Goal: Task Accomplishment & Management: Complete application form

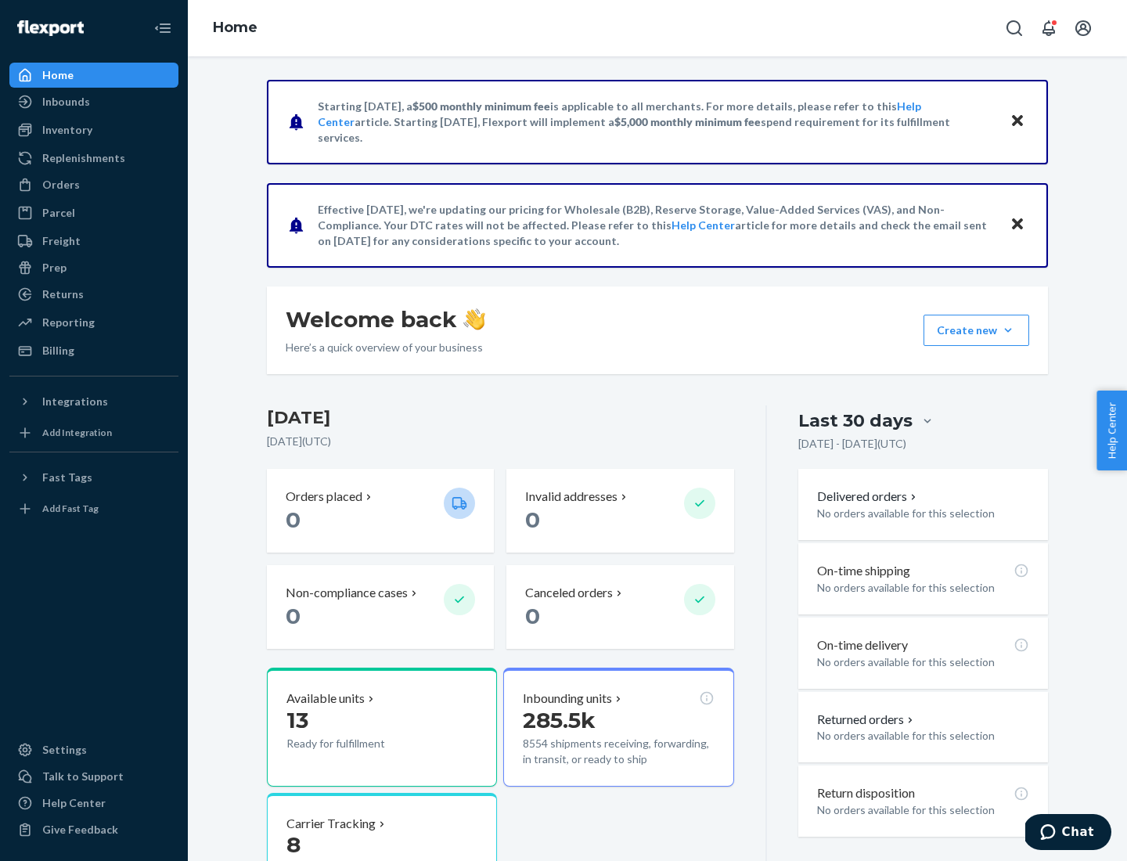
click at [1008, 330] on button "Create new Create new inbound Create new order Create new product" at bounding box center [976, 329] width 106 height 31
click at [94, 102] on div "Inbounds" at bounding box center [94, 102] width 166 height 22
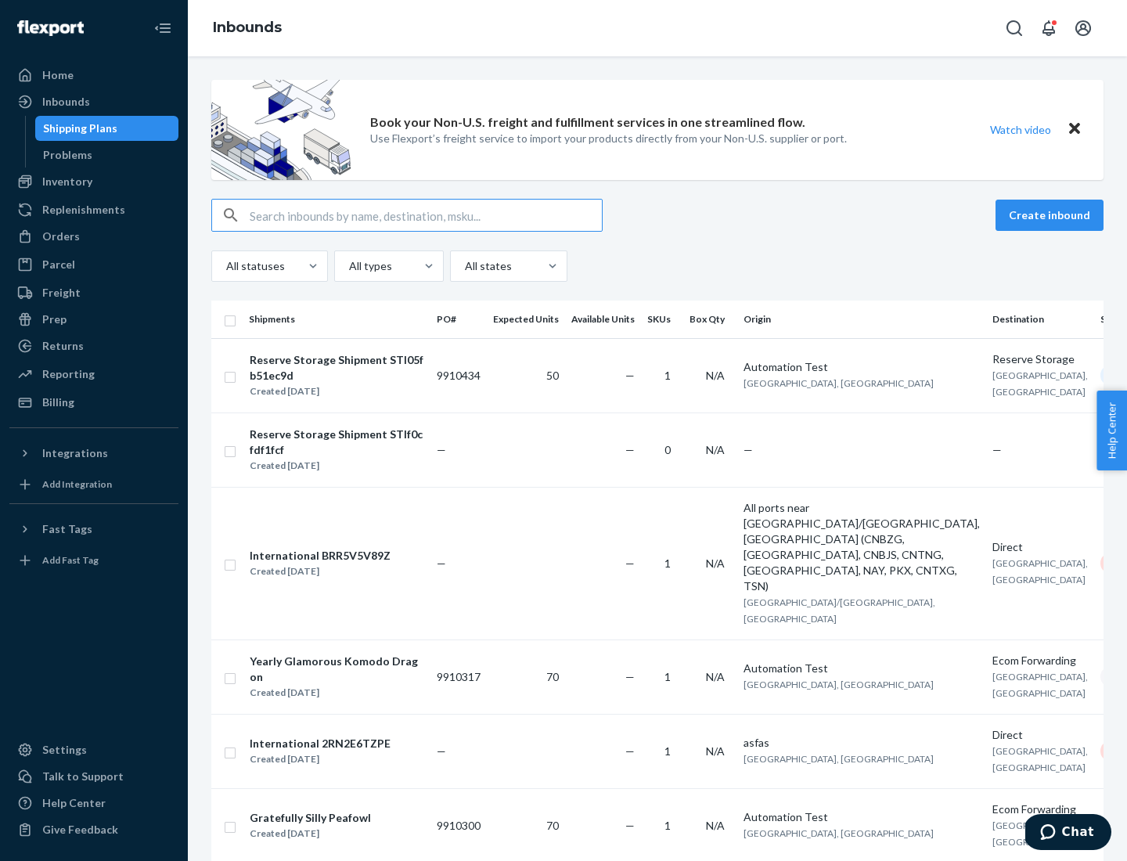
click at [1051, 215] on button "Create inbound" at bounding box center [1049, 214] width 108 height 31
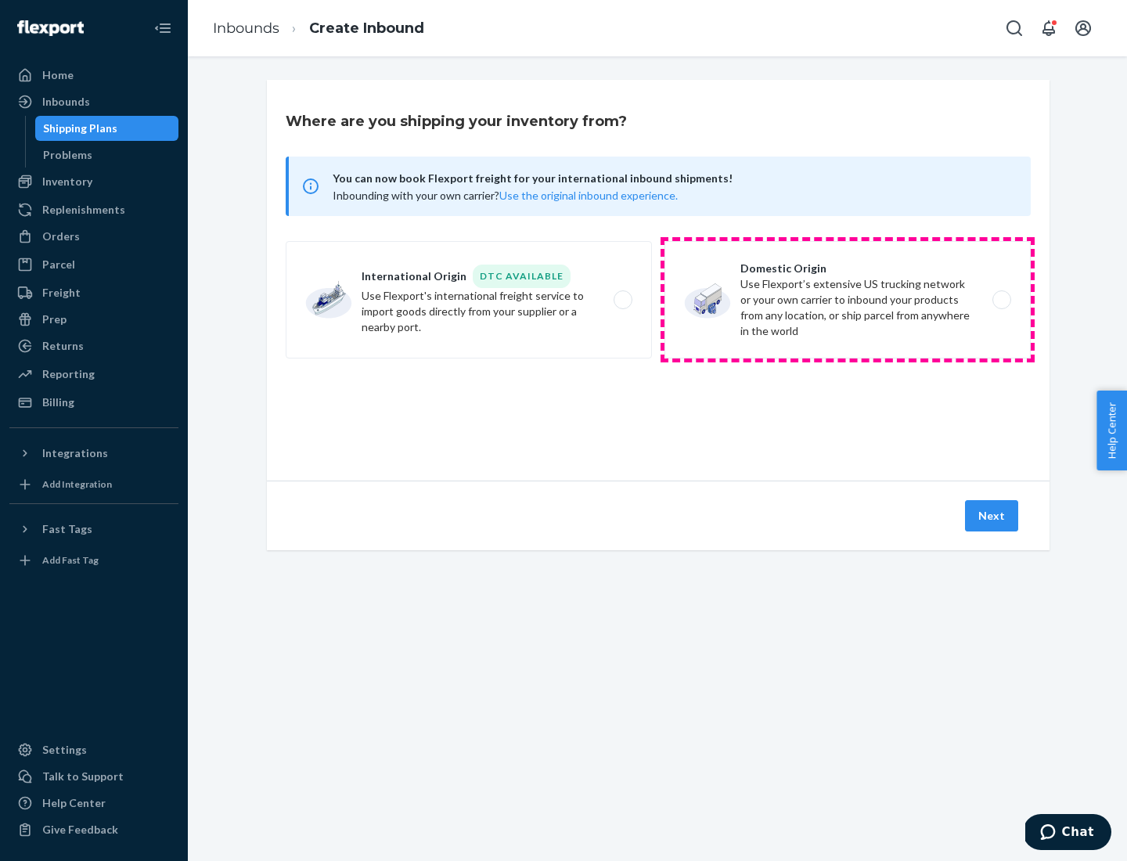
click at [847, 300] on label "Domestic Origin Use Flexport’s extensive US trucking network or your own carrie…" at bounding box center [847, 299] width 366 height 117
click at [1001, 300] on input "Domestic Origin Use Flexport’s extensive US trucking network or your own carrie…" at bounding box center [1006, 300] width 10 height 10
radio input "true"
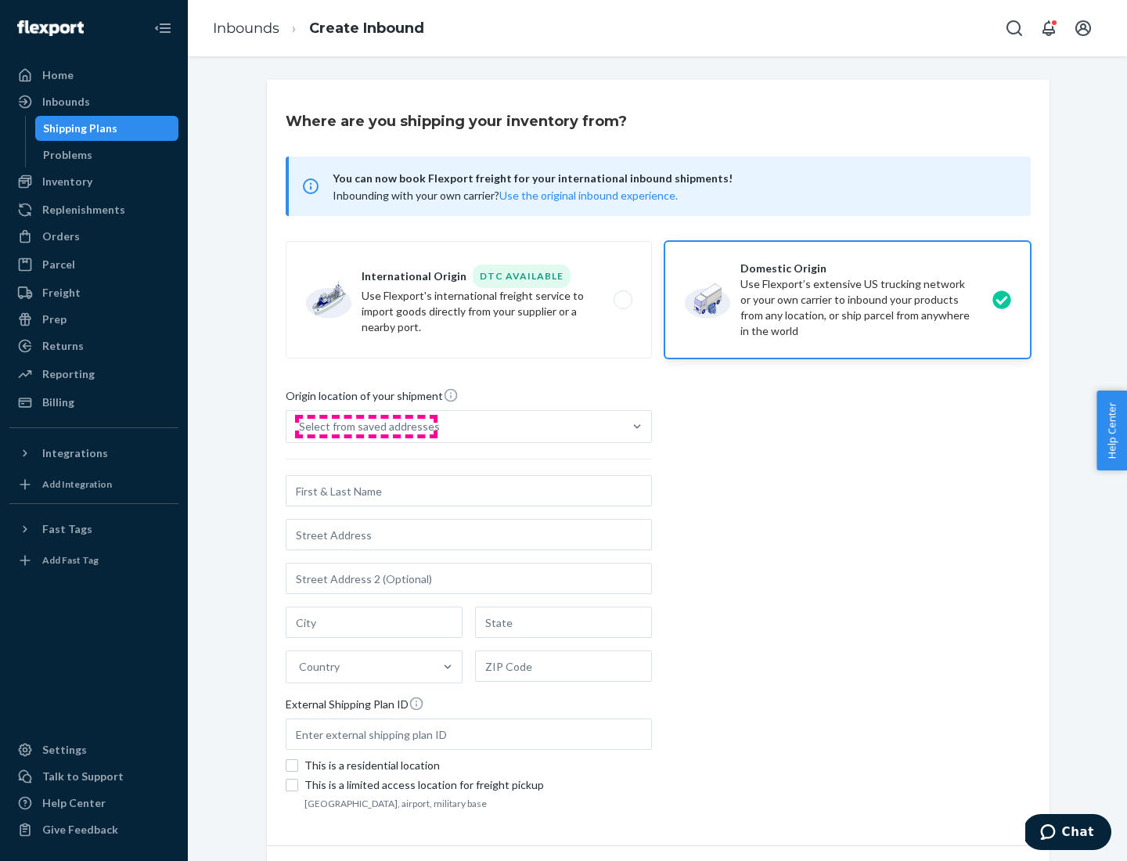
click at [365, 426] on div "Select from saved addresses" at bounding box center [369, 427] width 141 height 16
click at [300, 426] on input "Select from saved addresses" at bounding box center [300, 427] width 2 height 16
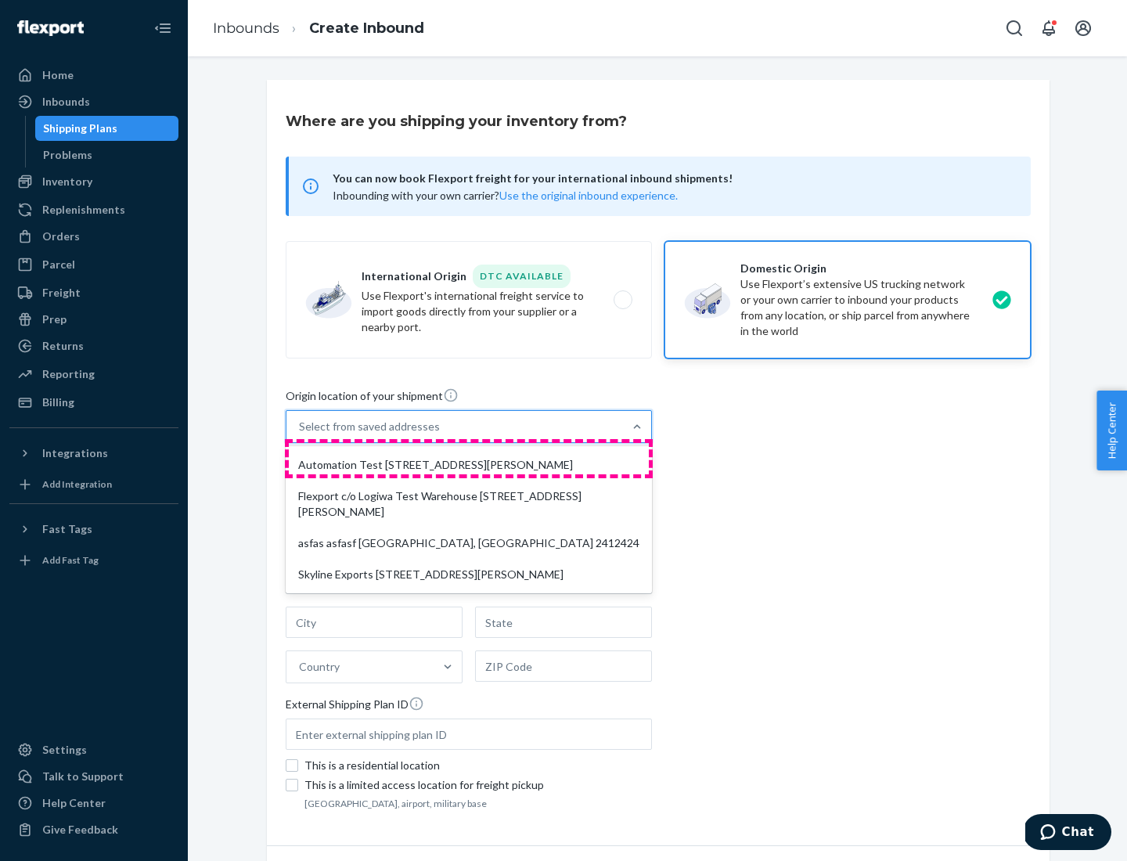
scroll to position [6, 0]
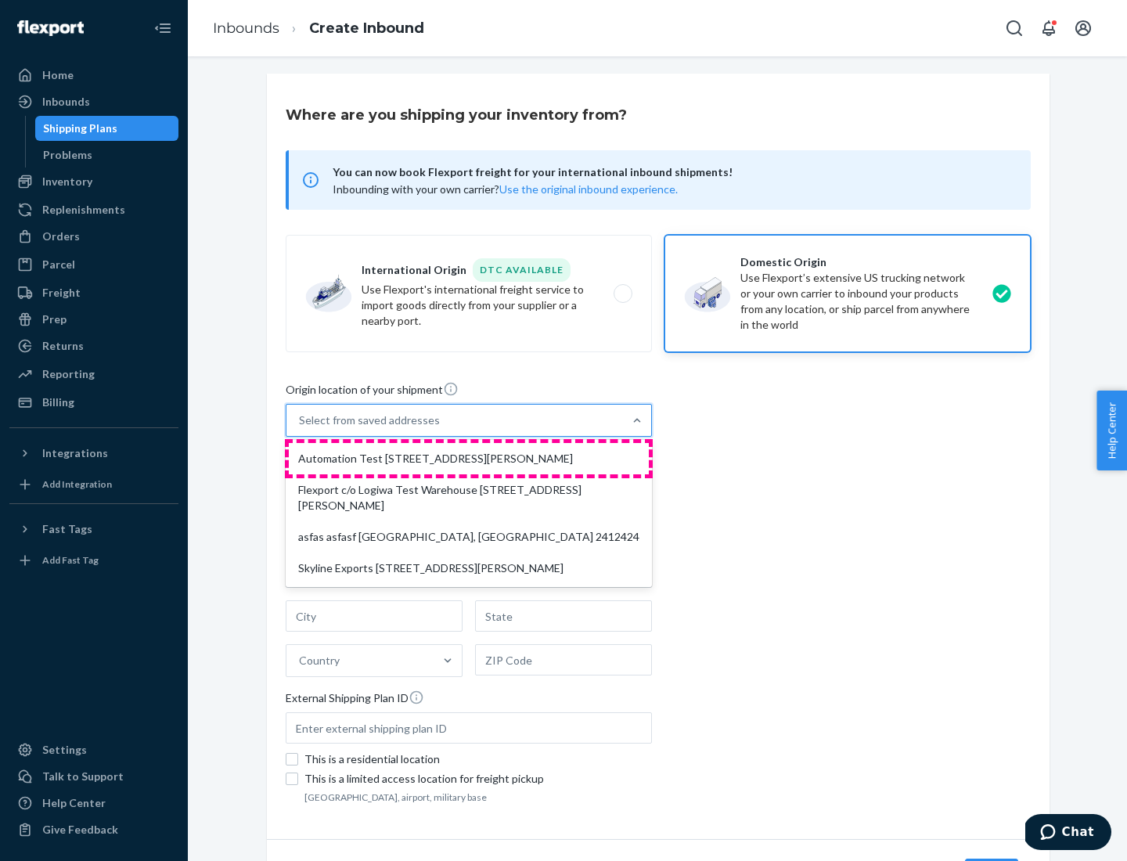
click at [469, 458] on div "Automation Test [STREET_ADDRESS][PERSON_NAME]" at bounding box center [469, 458] width 360 height 31
click at [300, 428] on input "option Automation Test [STREET_ADDRESS][PERSON_NAME] focused, 1 of 4. 4 results…" at bounding box center [300, 420] width 2 height 16
type input "Automation Test"
type input "9th Floor"
type input "[GEOGRAPHIC_DATA]"
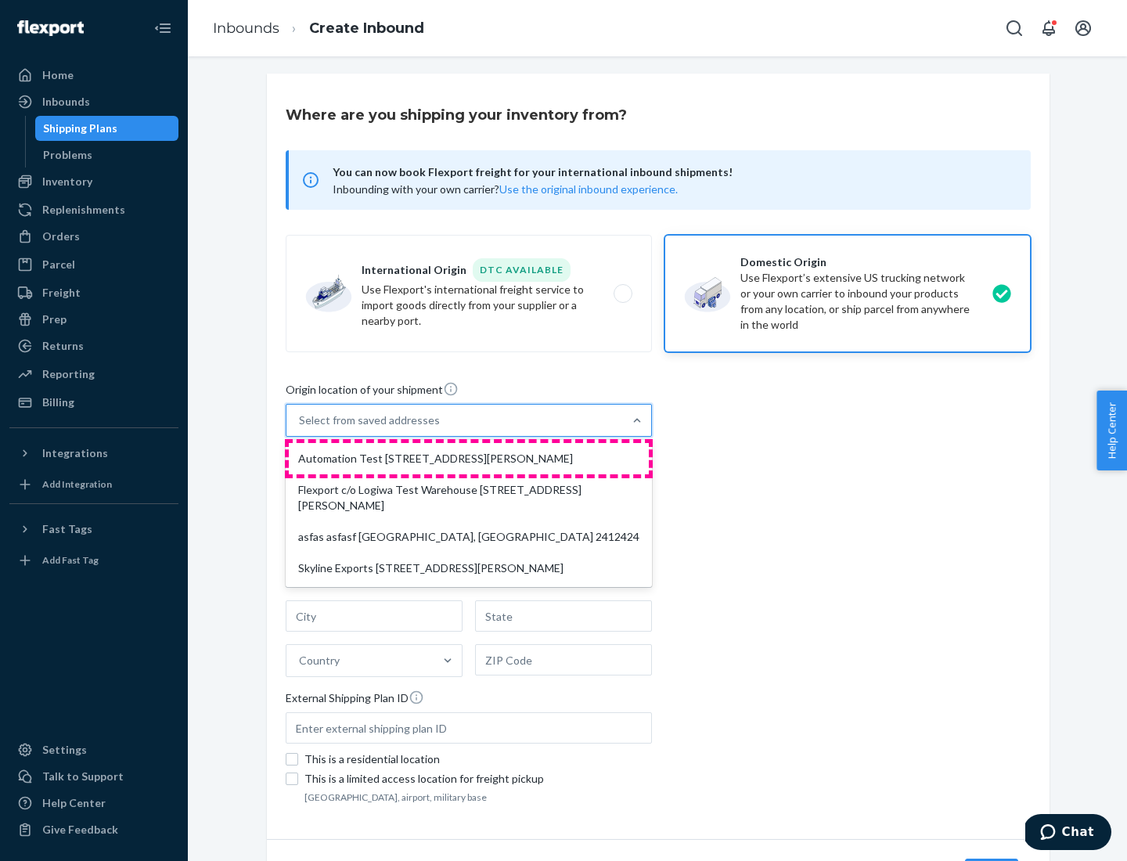
type input "CA"
type input "94104"
type input "[STREET_ADDRESS][PERSON_NAME]"
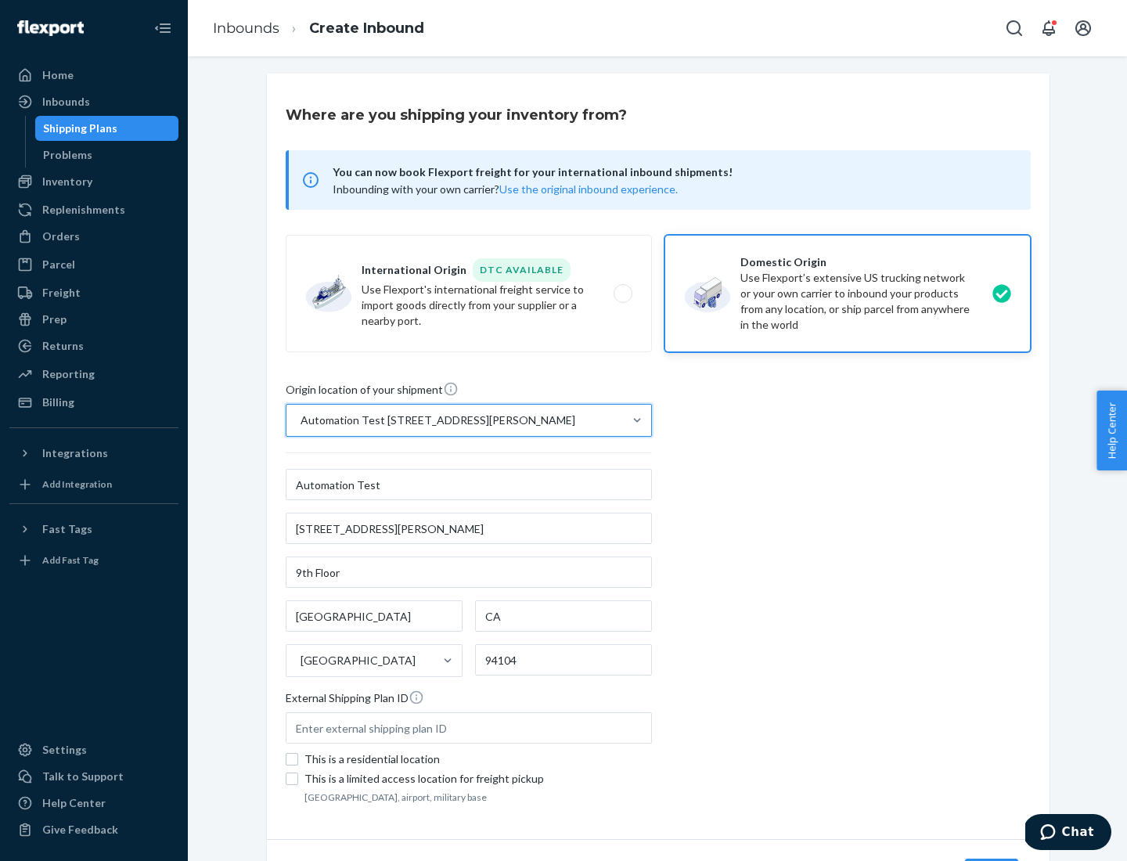
scroll to position [92, 0]
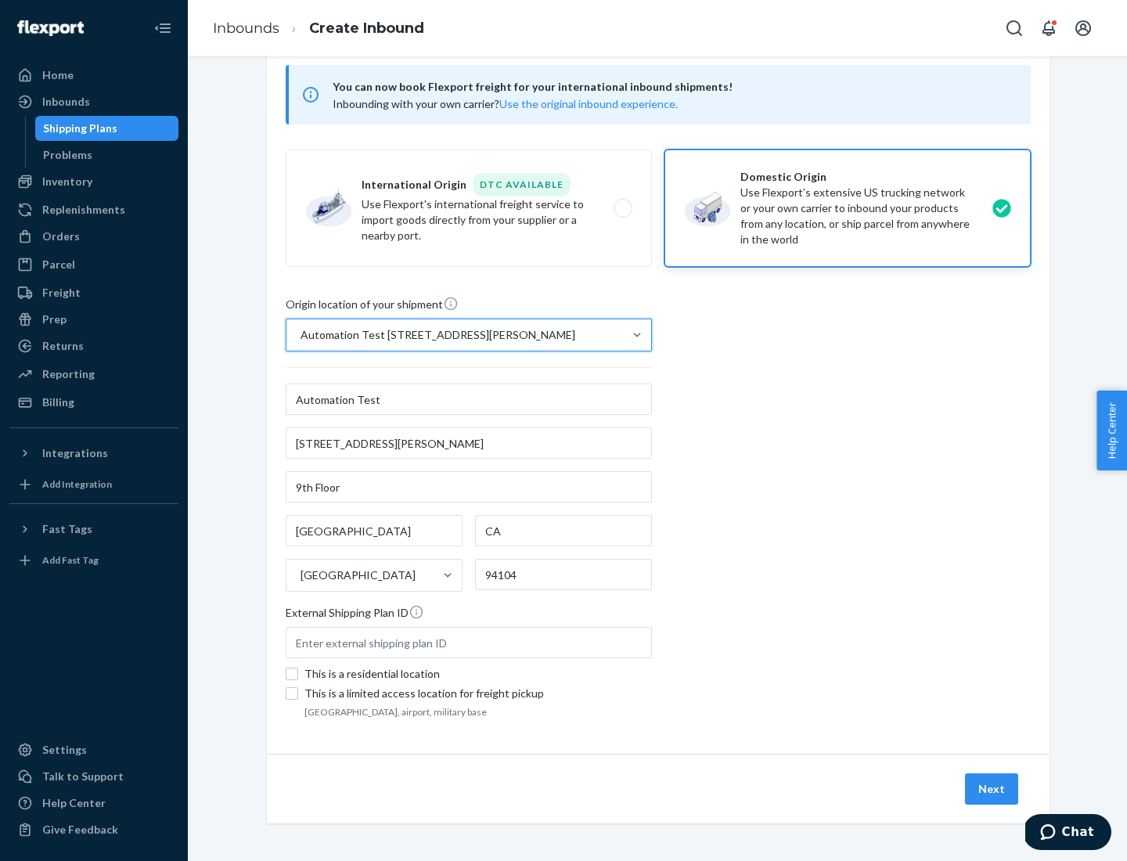
click at [992, 789] on button "Next" at bounding box center [991, 788] width 53 height 31
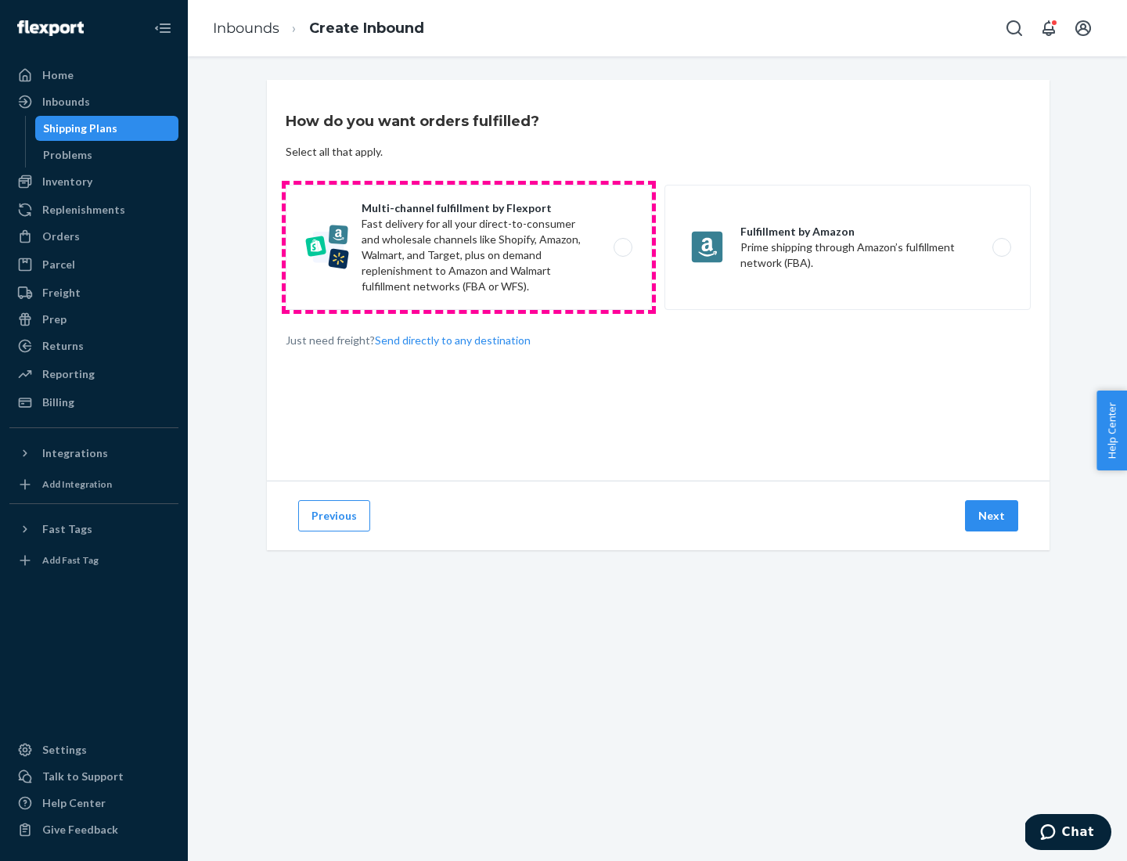
click at [469, 247] on label "Multi-channel fulfillment by Flexport Fast delivery for all your direct-to-cons…" at bounding box center [469, 247] width 366 height 125
click at [622, 247] on input "Multi-channel fulfillment by Flexport Fast delivery for all your direct-to-cons…" at bounding box center [627, 248] width 10 height 10
radio input "true"
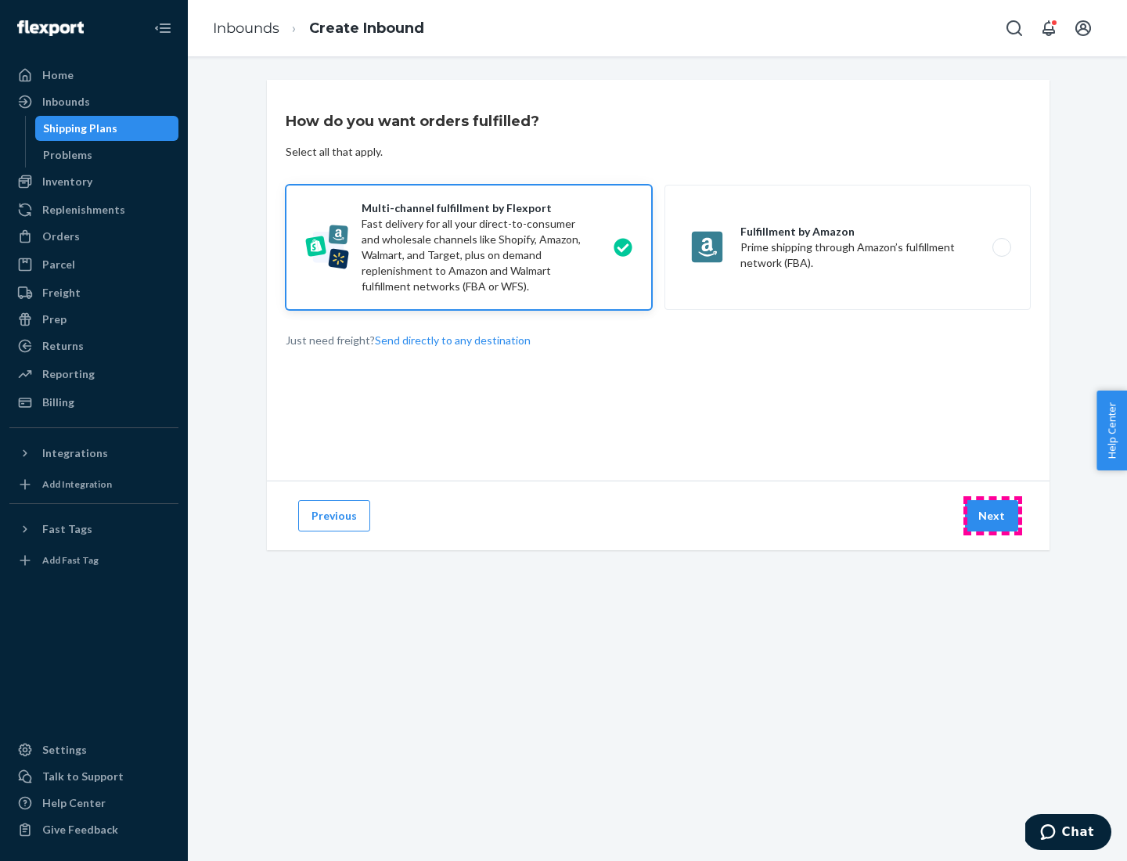
click at [992, 516] on button "Next" at bounding box center [991, 515] width 53 height 31
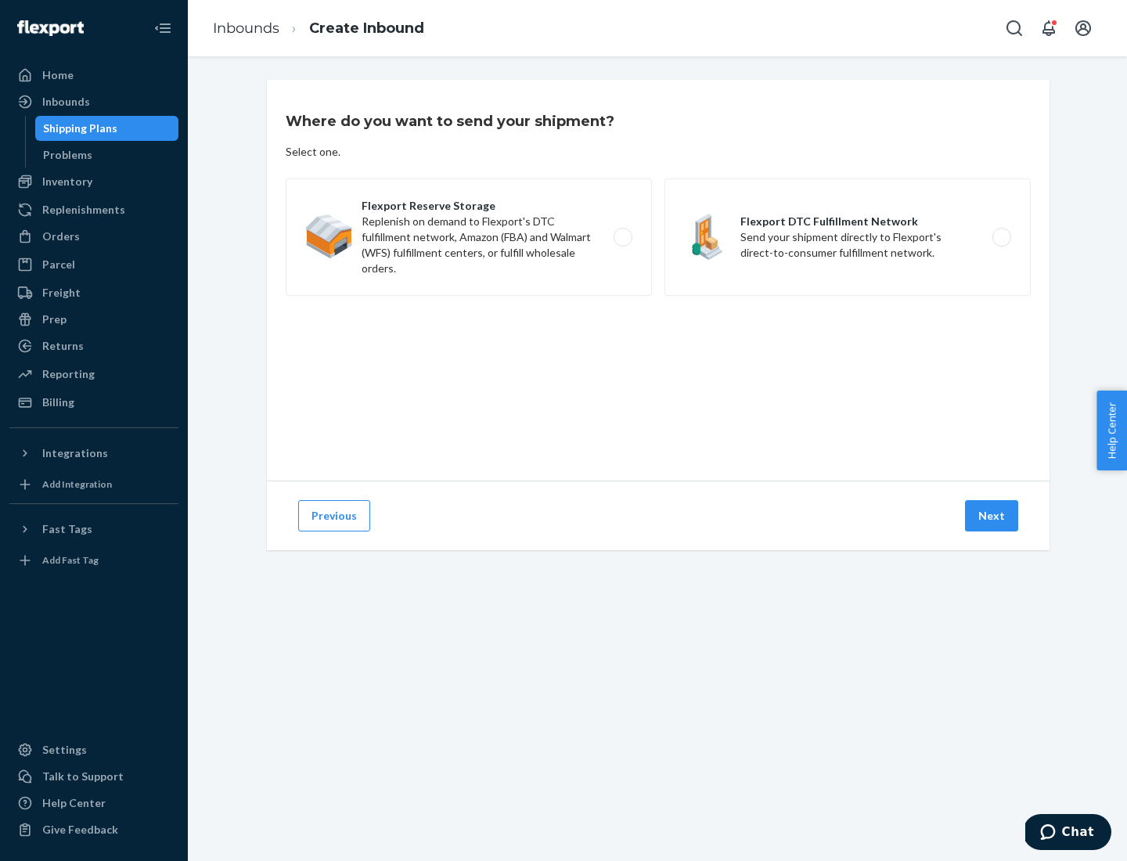
click at [847, 237] on label "Flexport DTC Fulfillment Network Send your shipment directly to Flexport's dire…" at bounding box center [847, 236] width 366 height 117
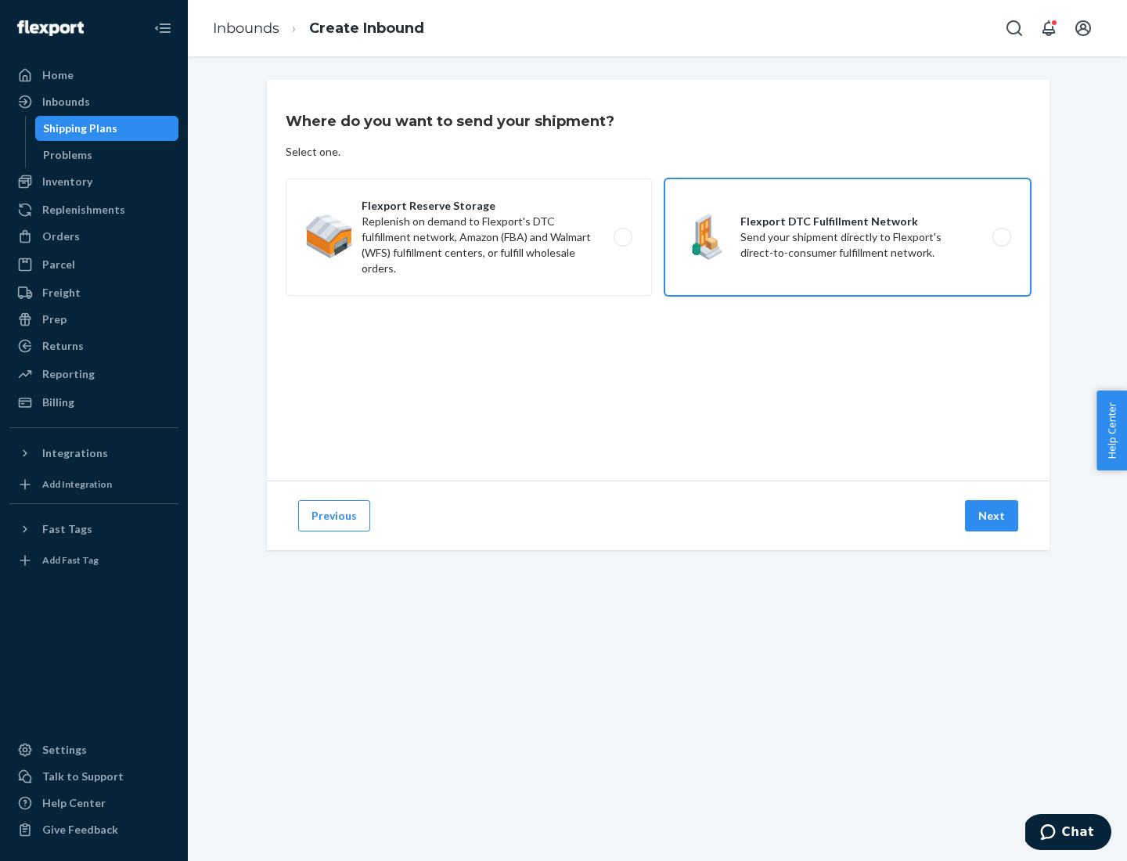
click at [1001, 237] on input "Flexport DTC Fulfillment Network Send your shipment directly to Flexport's dire…" at bounding box center [1006, 237] width 10 height 10
radio input "true"
click at [992, 516] on button "Next" at bounding box center [991, 515] width 53 height 31
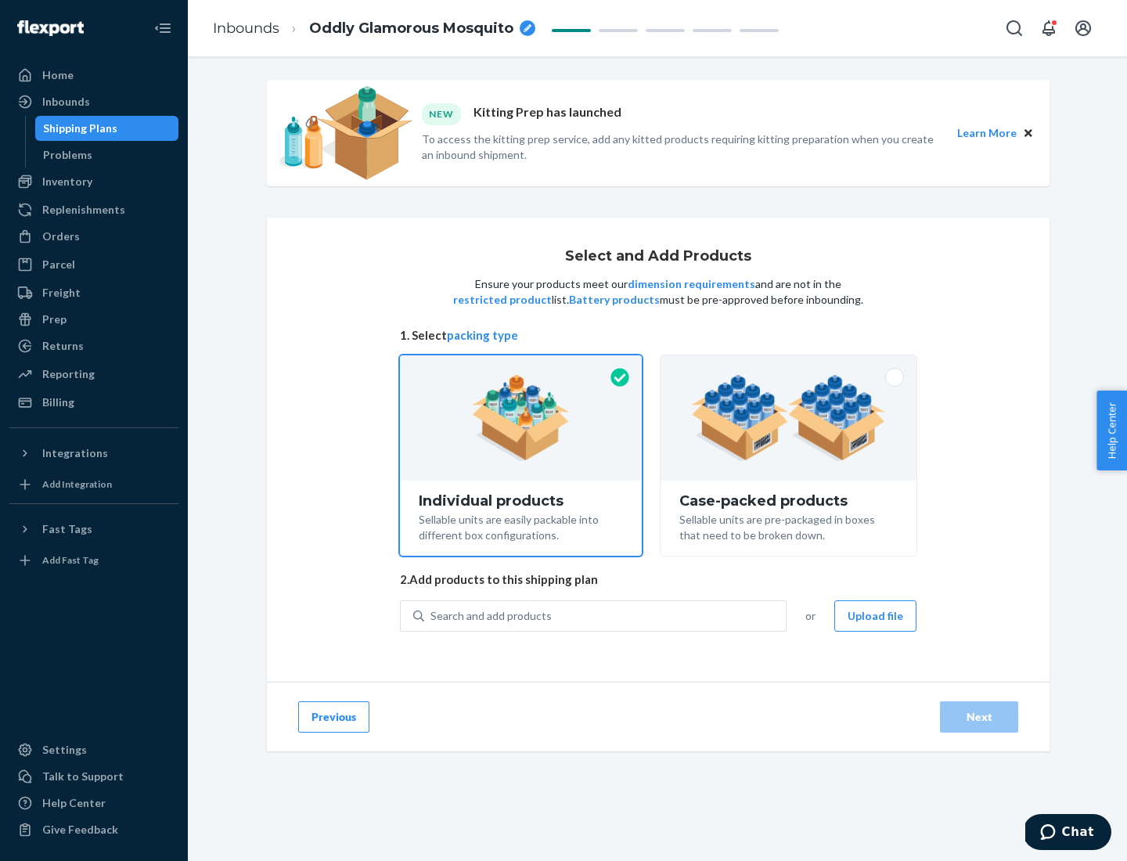
click at [789, 418] on img at bounding box center [788, 418] width 195 height 86
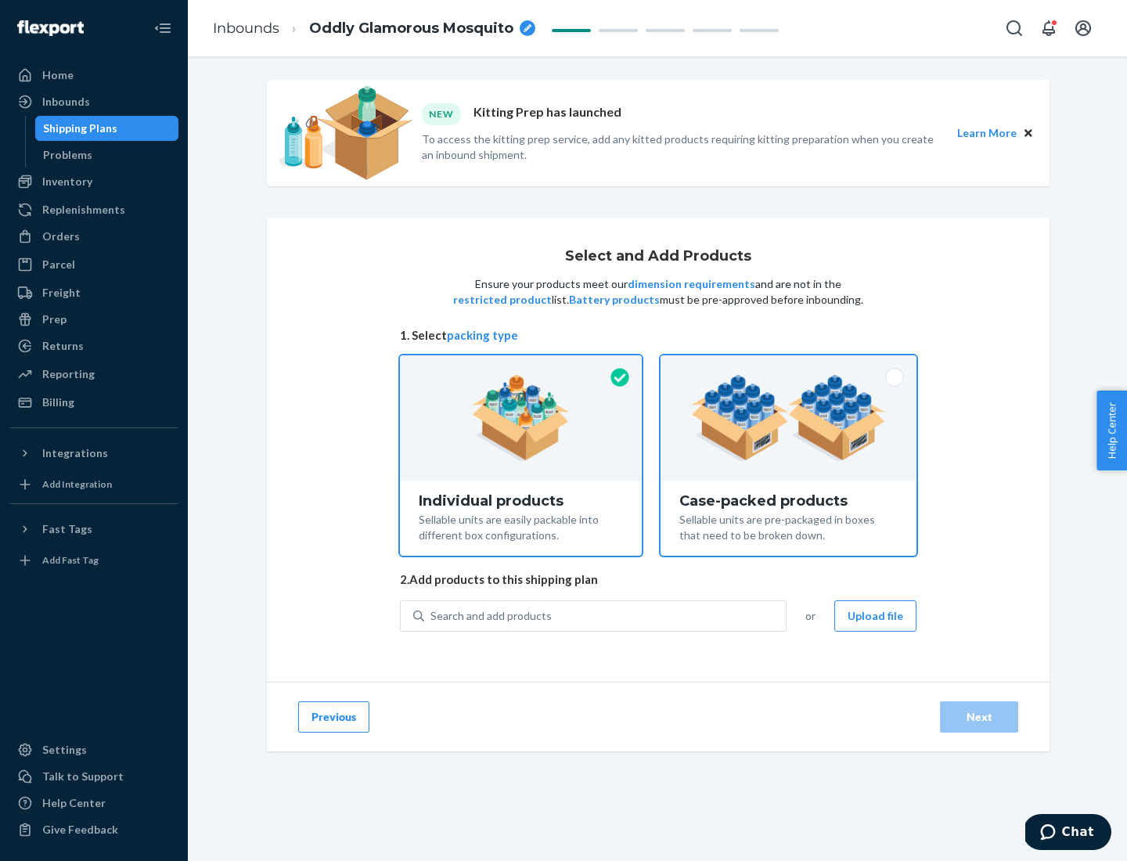
click at [789, 365] on input "Case-packed products Sellable units are pre-packaged in boxes that need to be b…" at bounding box center [788, 360] width 10 height 10
radio input "true"
radio input "false"
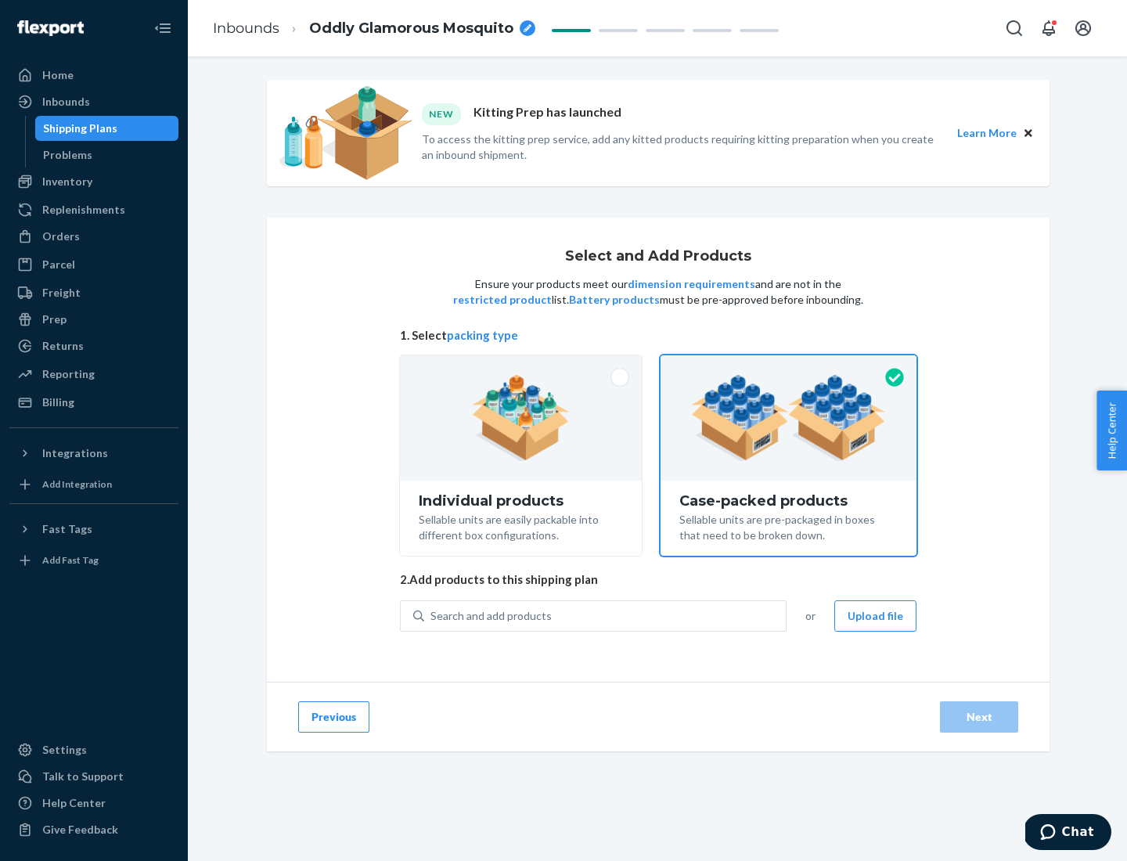
click at [606, 615] on div "Search and add products" at bounding box center [604, 616] width 361 height 28
click at [432, 615] on input "Search and add products" at bounding box center [431, 616] width 2 height 16
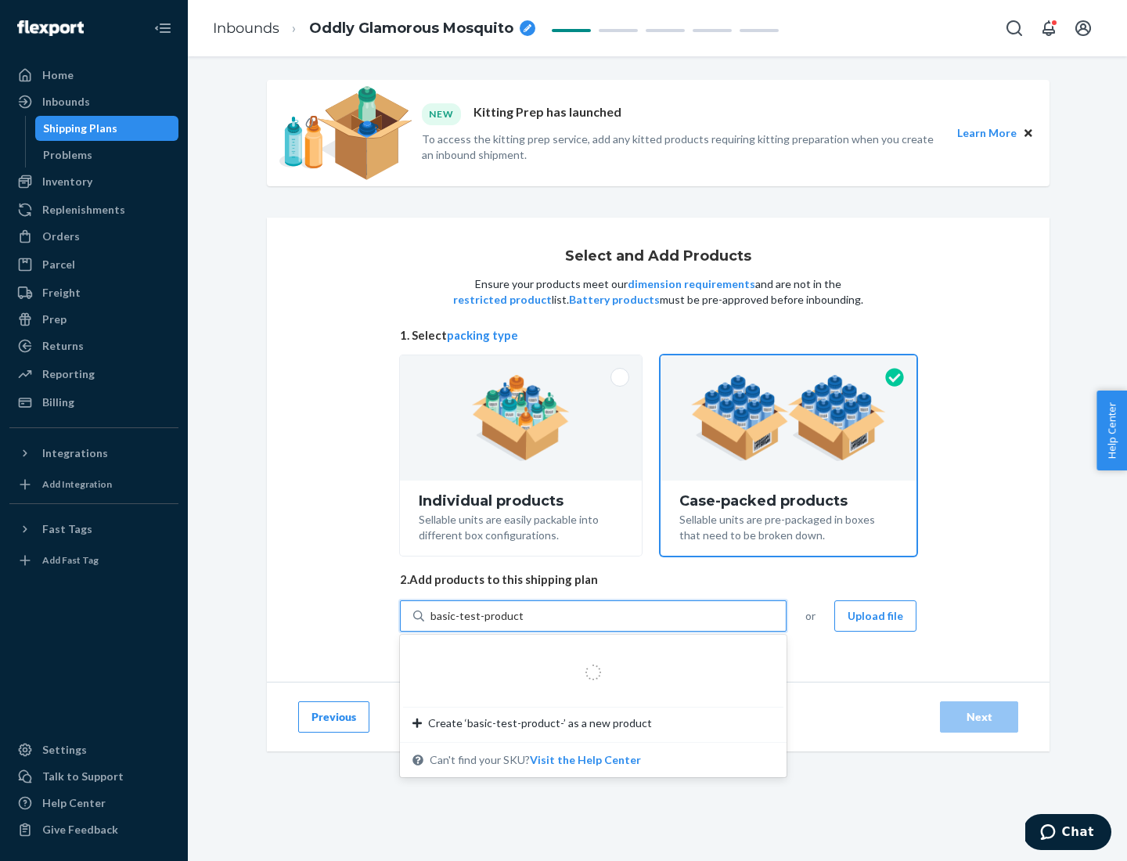
type input "basic-test-product-1"
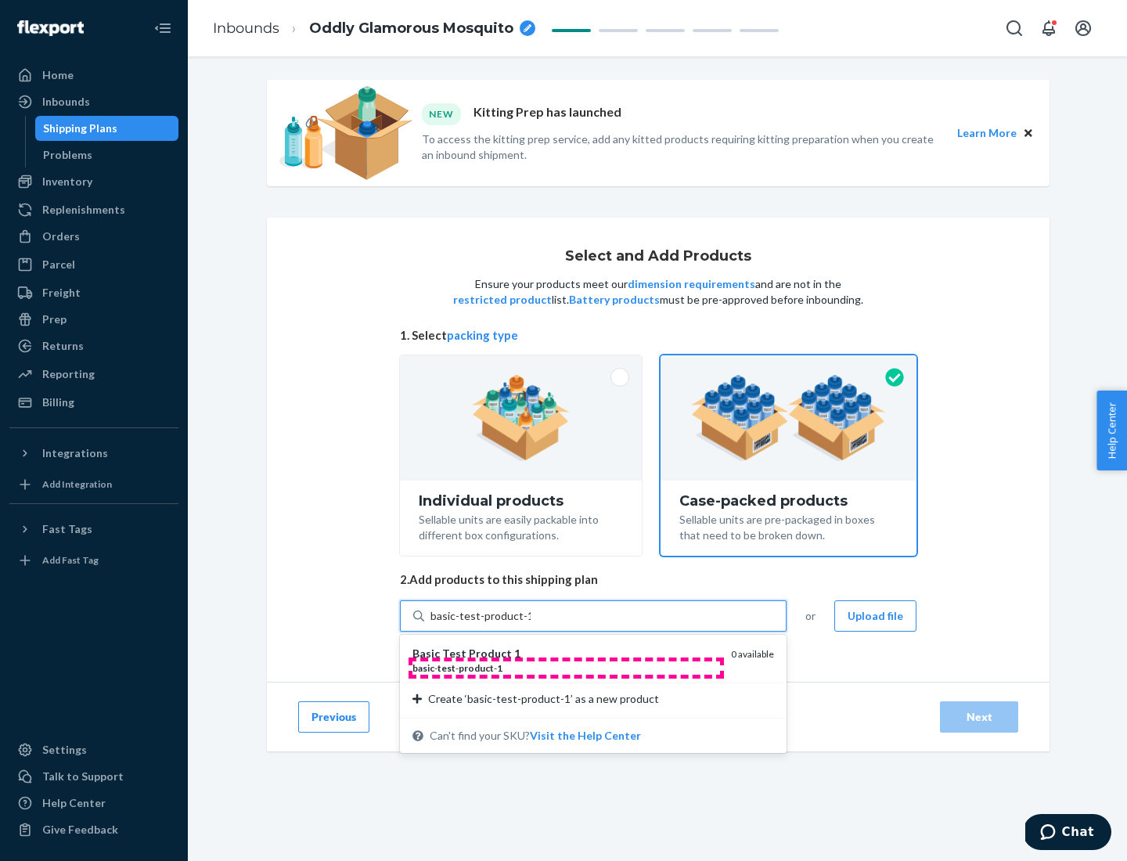
click at [566, 667] on div "basic - test - product - 1" at bounding box center [565, 667] width 306 height 13
click at [530, 624] on input "basic-test-product-1" at bounding box center [480, 616] width 100 height 16
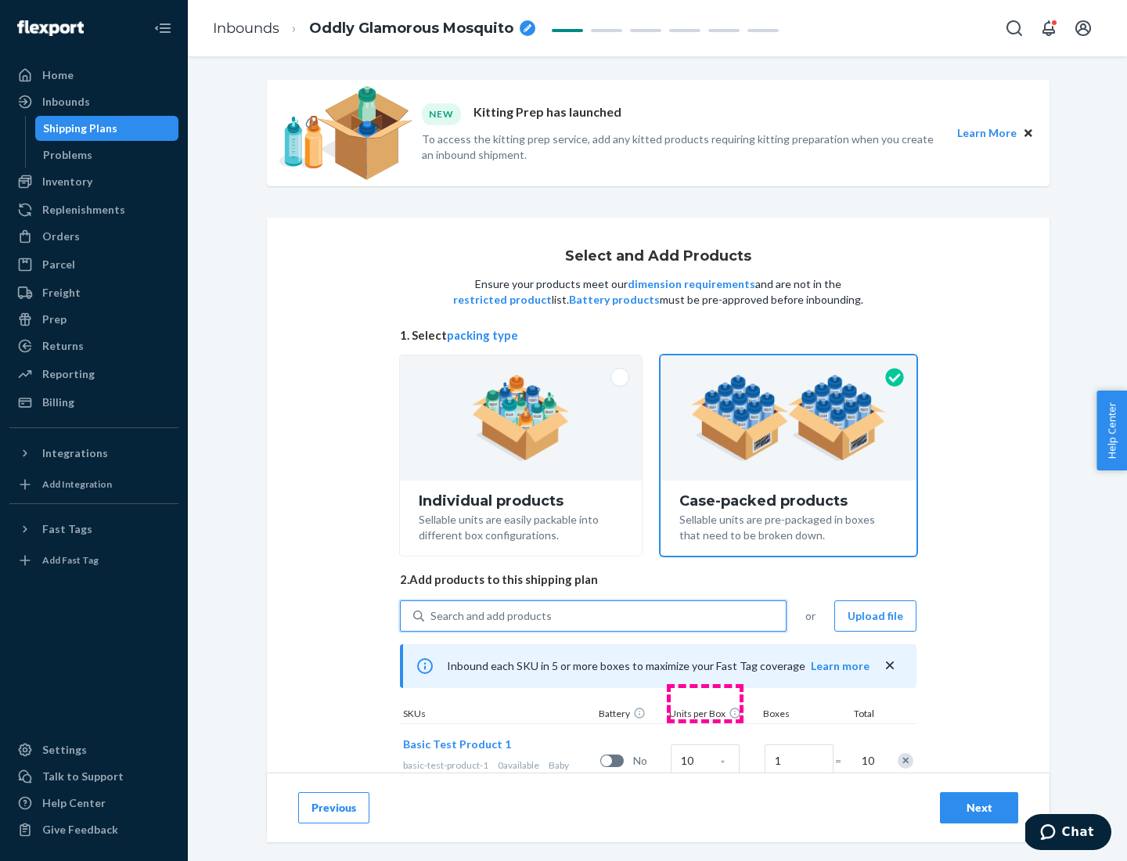
scroll to position [56, 0]
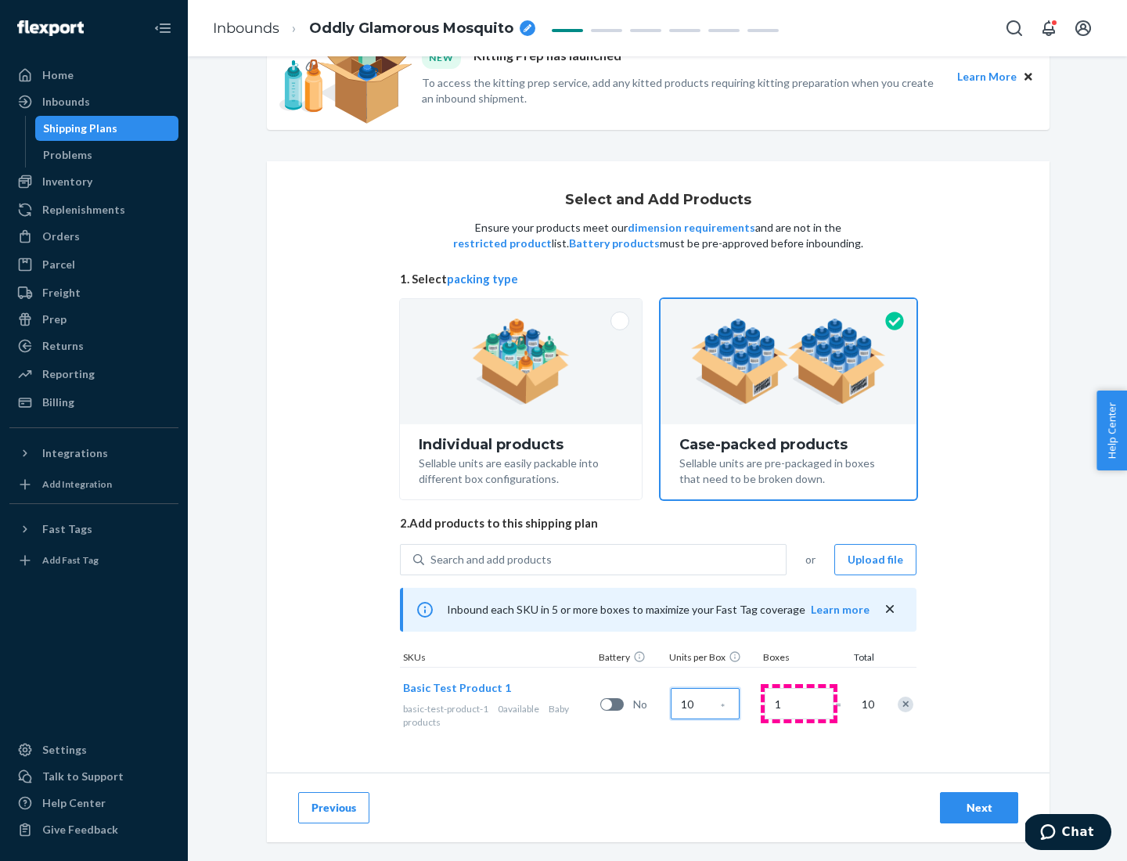
type input "10"
type input "7"
click at [979, 807] on div "Next" at bounding box center [979, 808] width 52 height 16
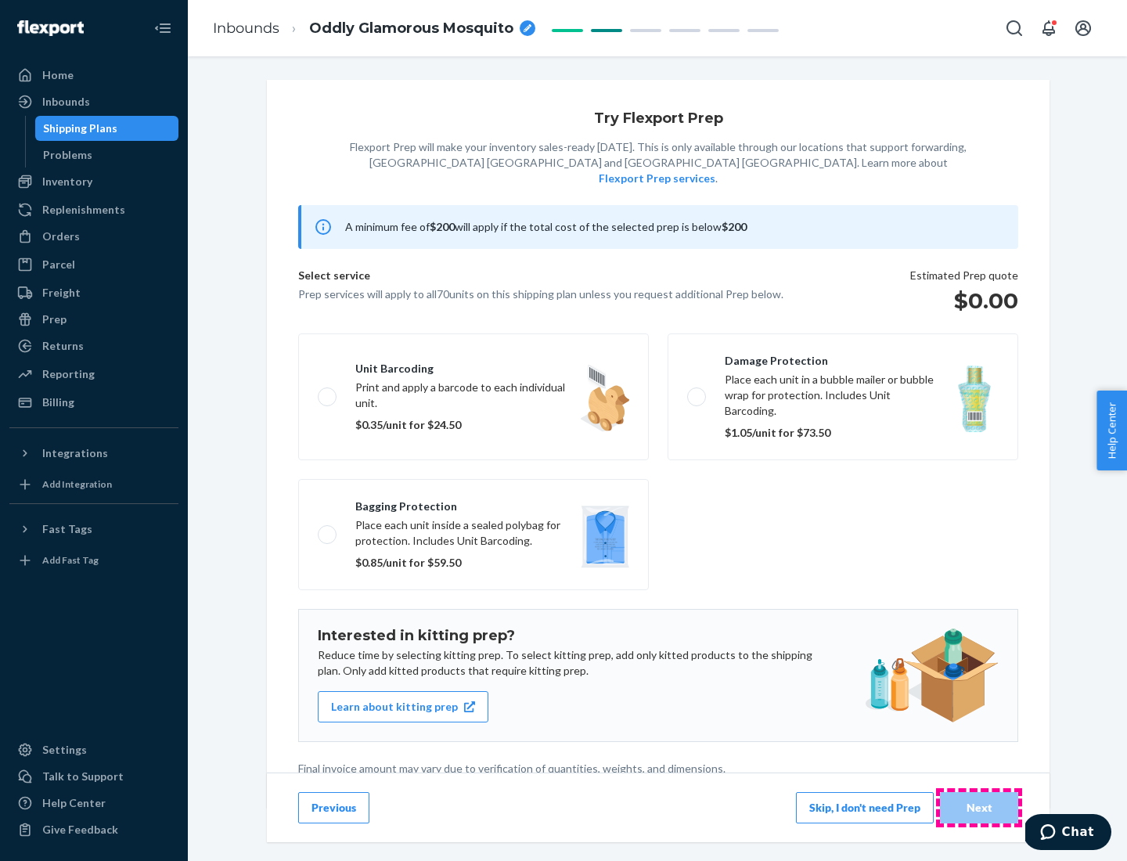
scroll to position [4, 0]
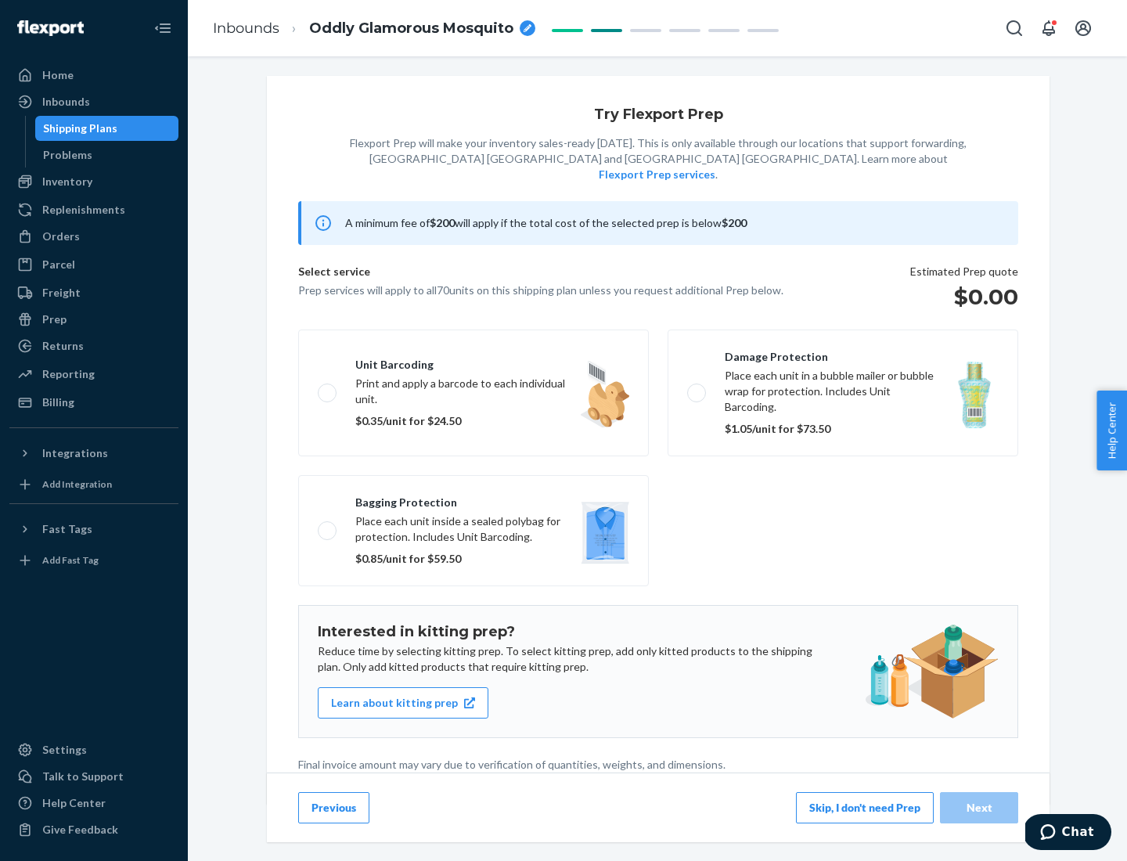
click at [473, 498] on label "Bagging protection Place each unit inside a sealed polybag for protection. Incl…" at bounding box center [473, 530] width 350 height 111
click at [328, 525] on input "Bagging protection Place each unit inside a sealed polybag for protection. Incl…" at bounding box center [323, 530] width 10 height 10
checkbox input "true"
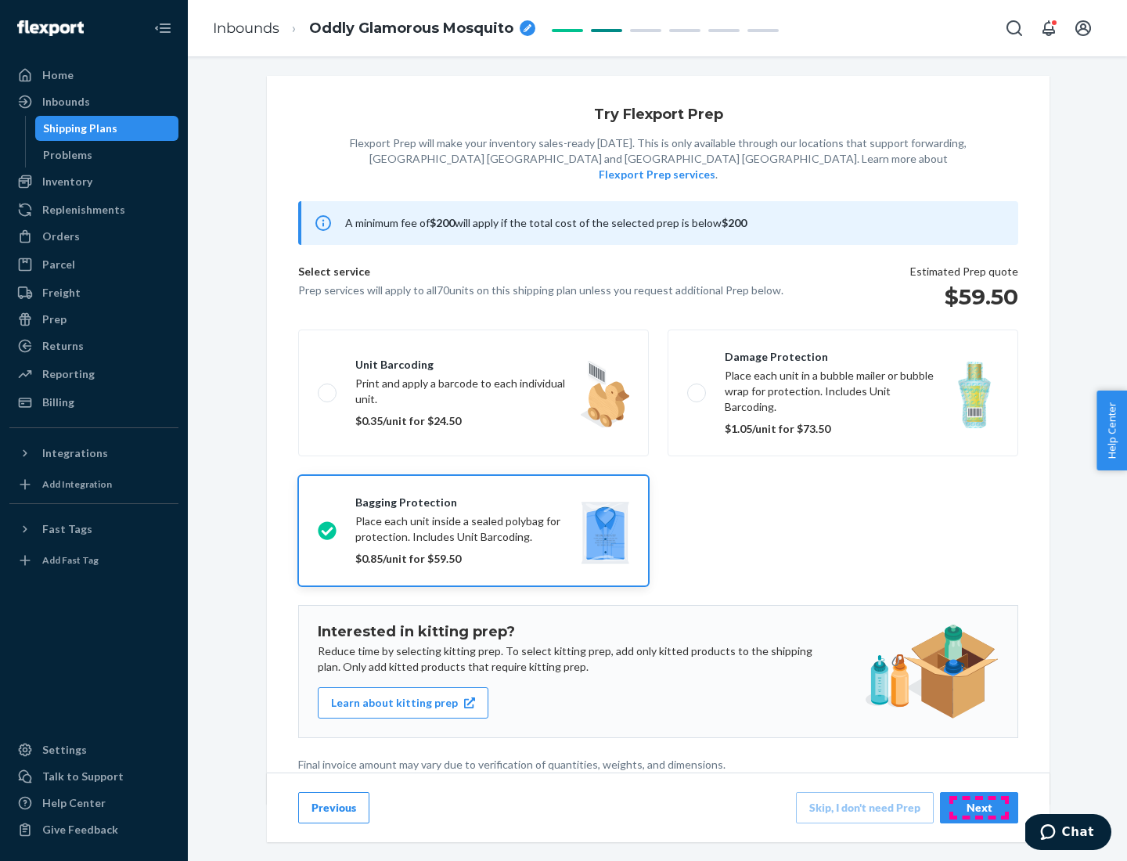
click at [979, 807] on div "Next" at bounding box center [979, 808] width 52 height 16
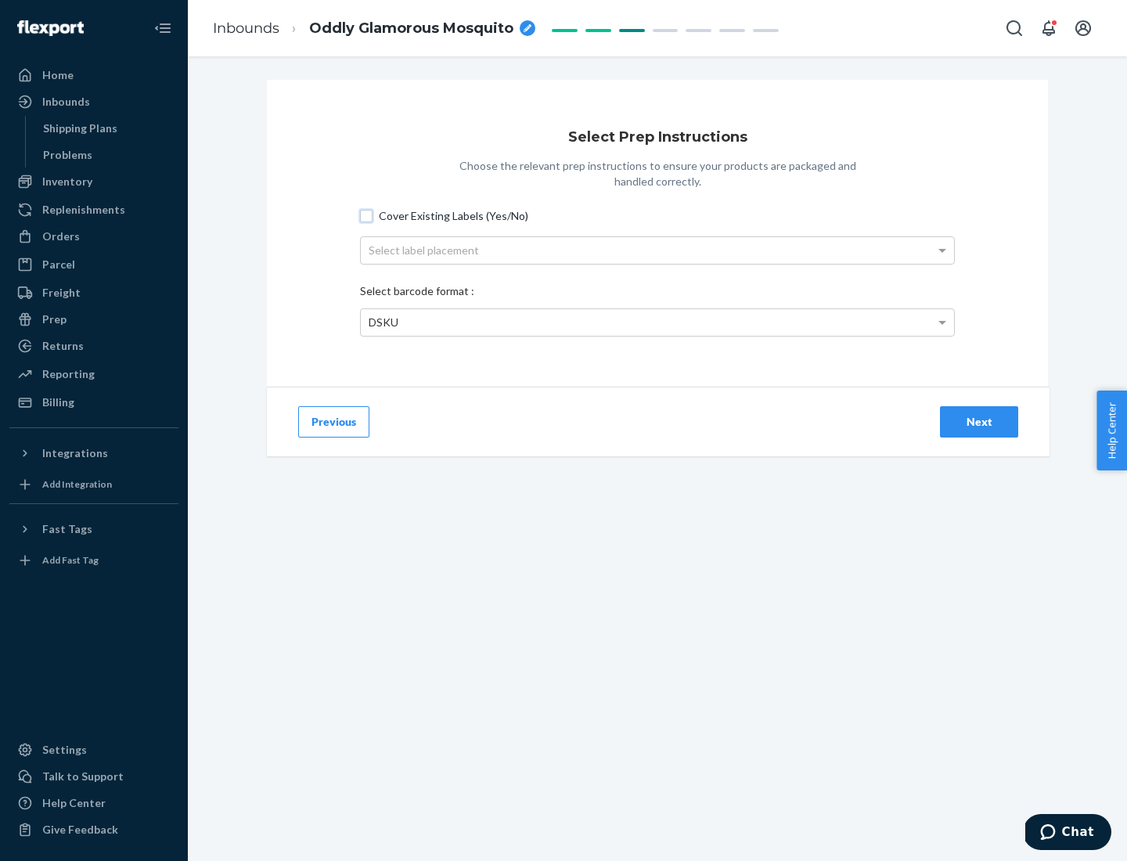
click at [366, 215] on input "Cover Existing Labels (Yes/No)" at bounding box center [366, 216] width 13 height 13
checkbox input "true"
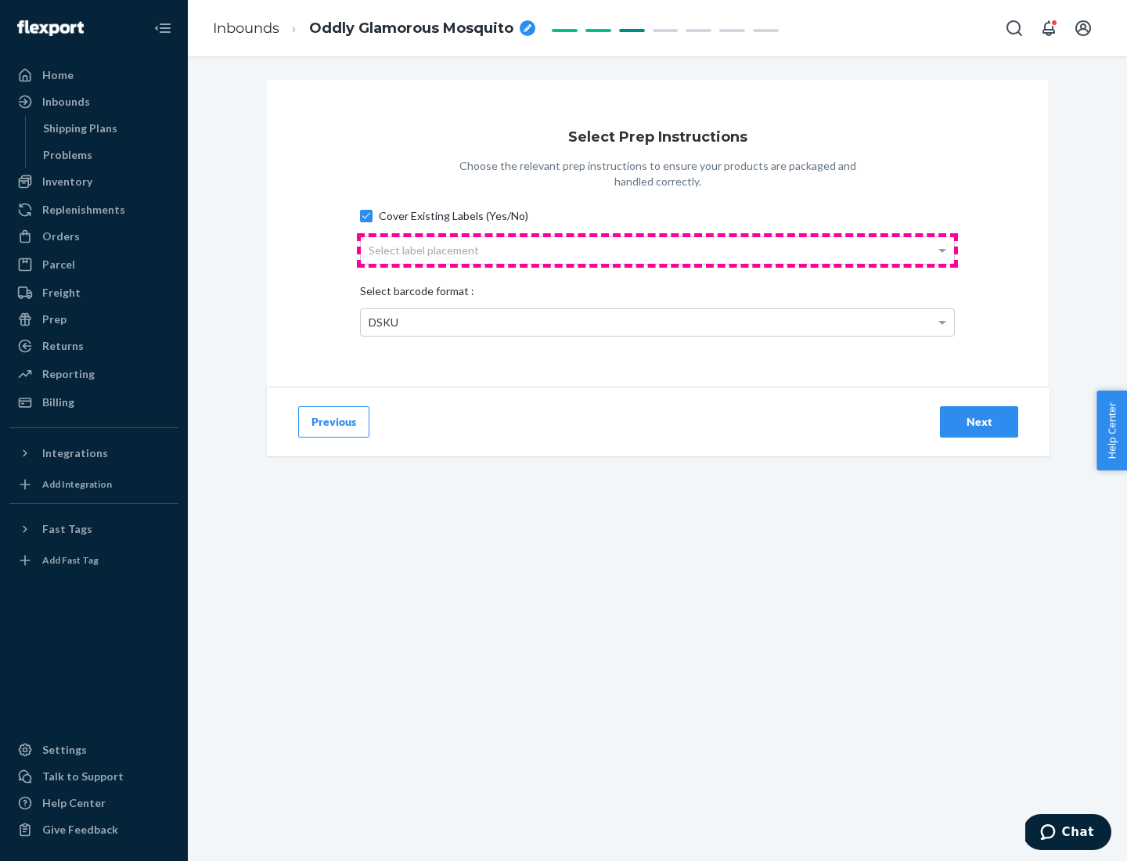
click at [657, 250] on div "Select label placement" at bounding box center [657, 250] width 593 height 27
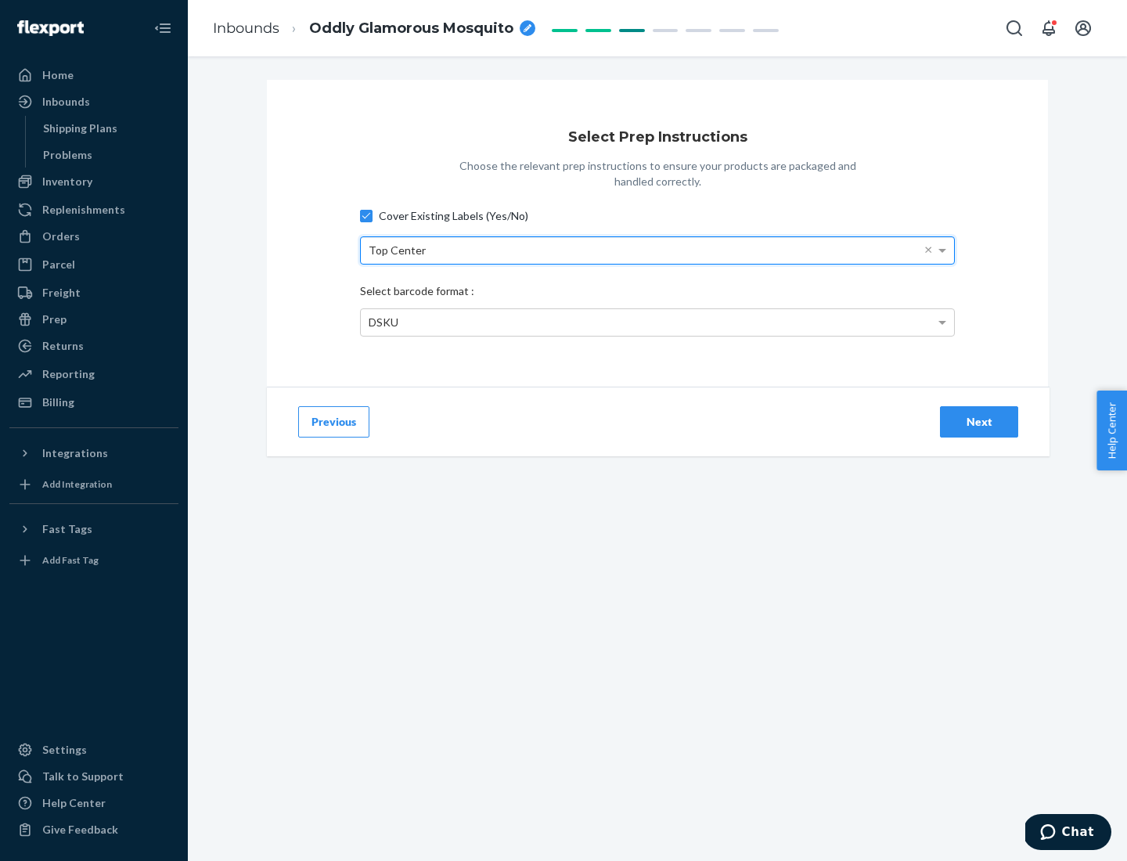
click at [657, 322] on div "DSKU" at bounding box center [657, 322] width 593 height 27
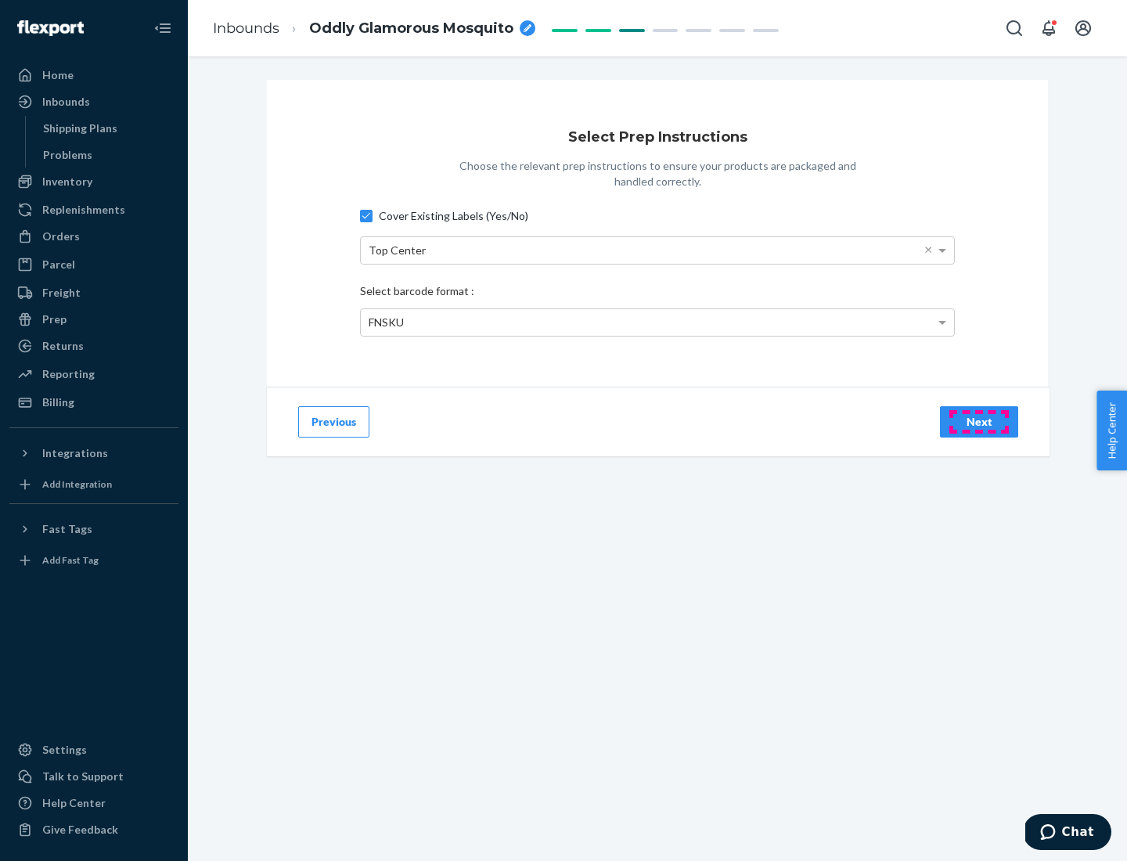
click at [979, 421] on div "Next" at bounding box center [979, 422] width 52 height 16
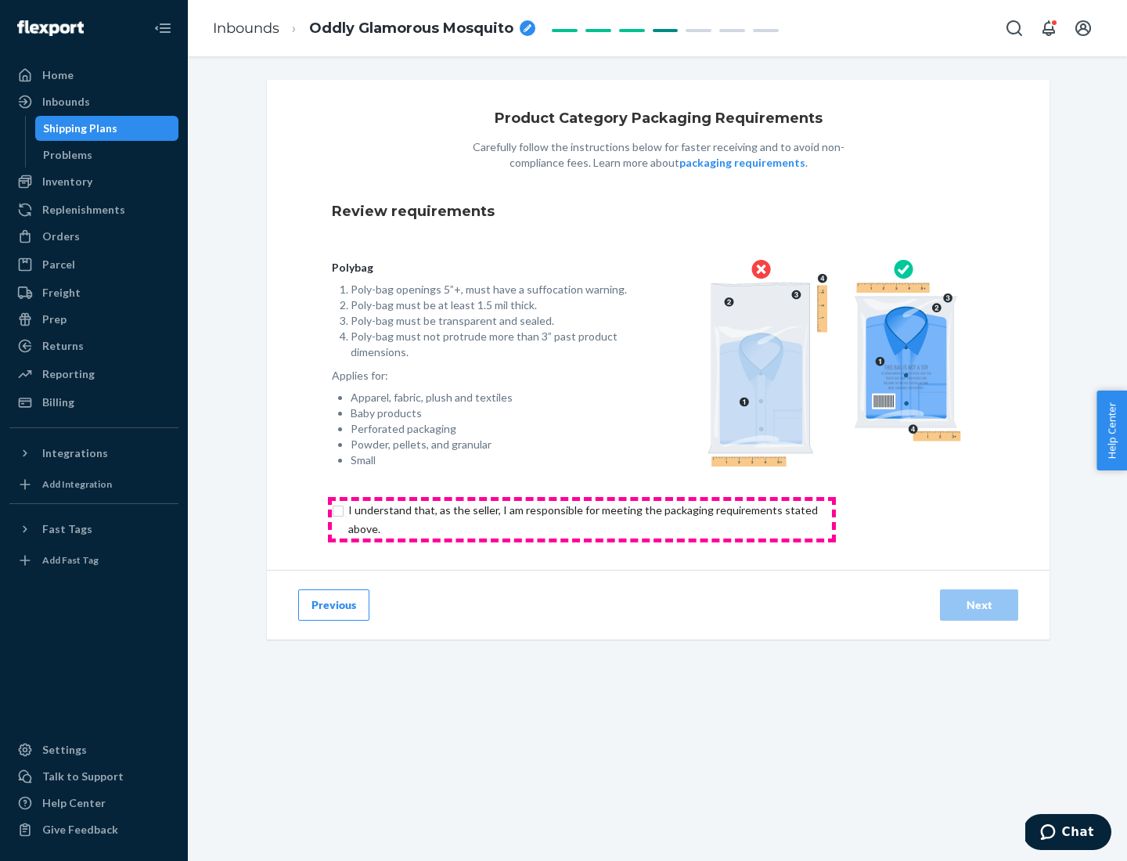
click at [581, 519] on input "checkbox" at bounding box center [592, 520] width 520 height 38
checkbox input "true"
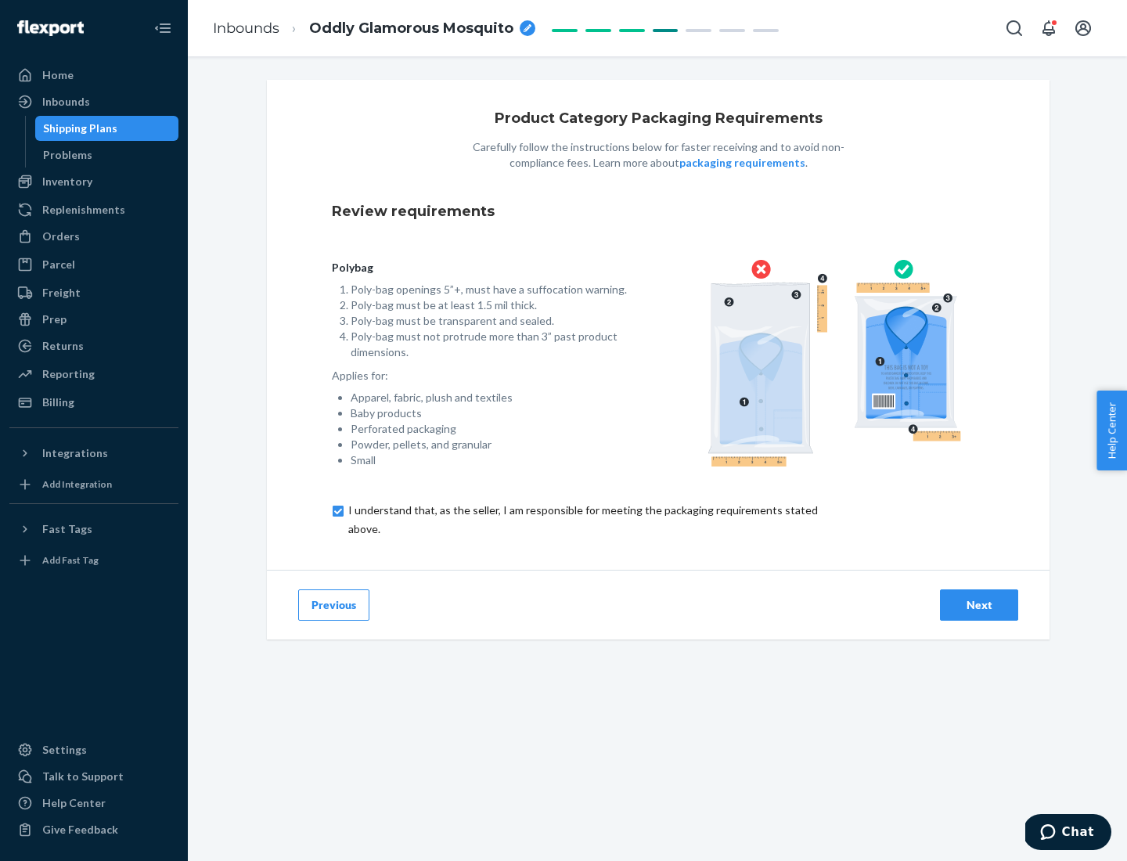
click at [979, 604] on div "Next" at bounding box center [979, 605] width 52 height 16
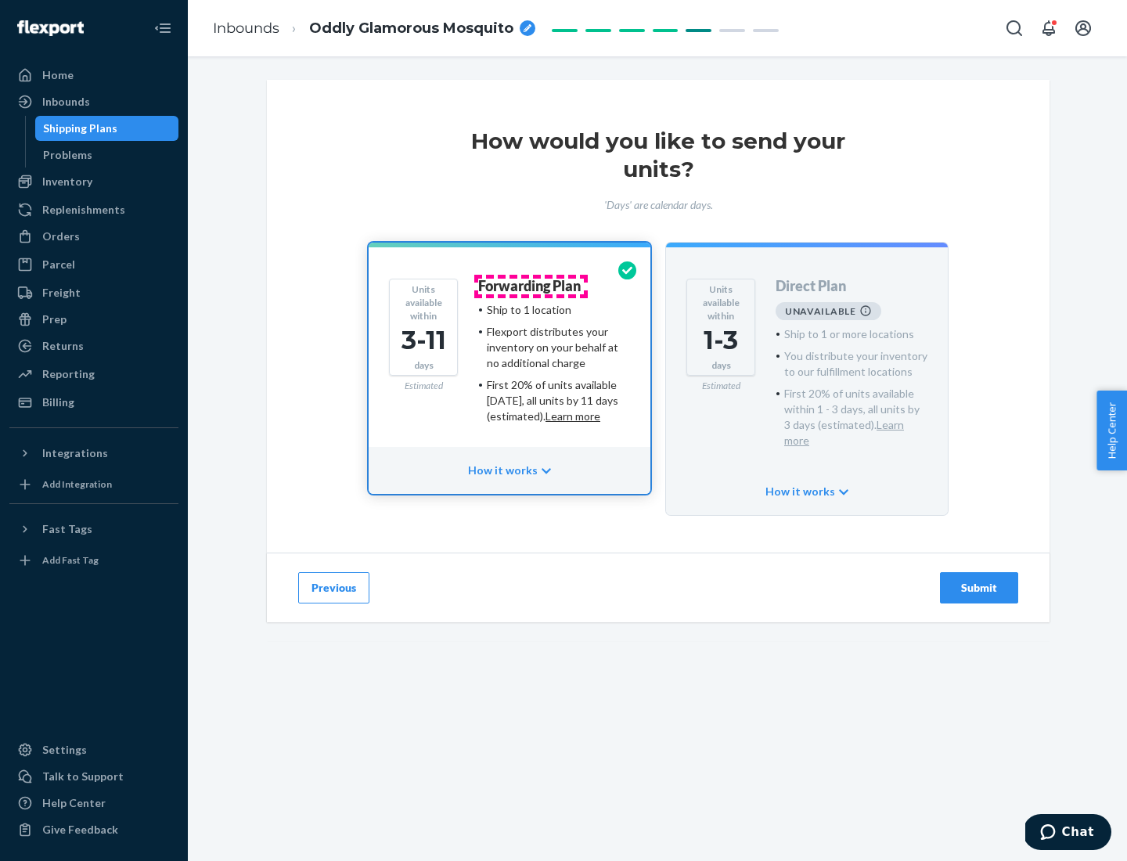
click at [530, 286] on h4 "Forwarding Plan" at bounding box center [529, 287] width 102 height 16
click at [979, 580] on div "Submit" at bounding box center [979, 588] width 52 height 16
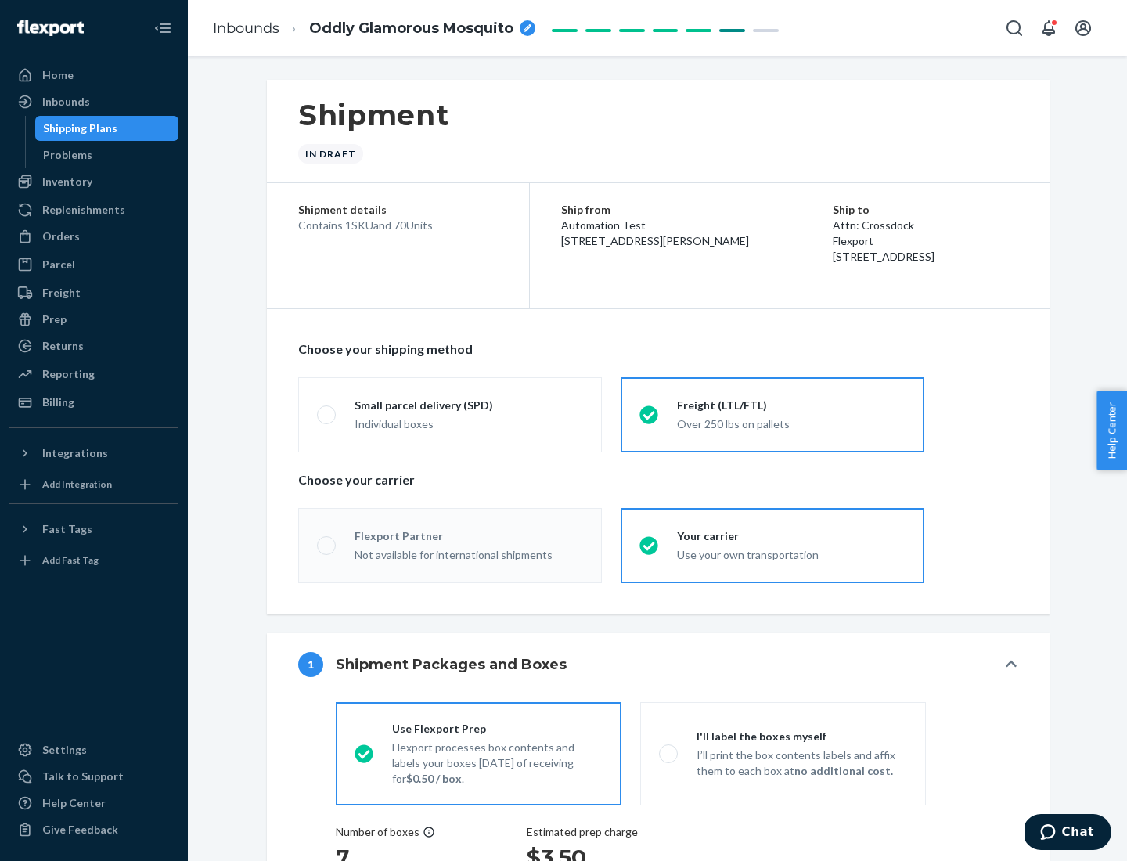
radio input "true"
radio input "false"
radio input "true"
radio input "false"
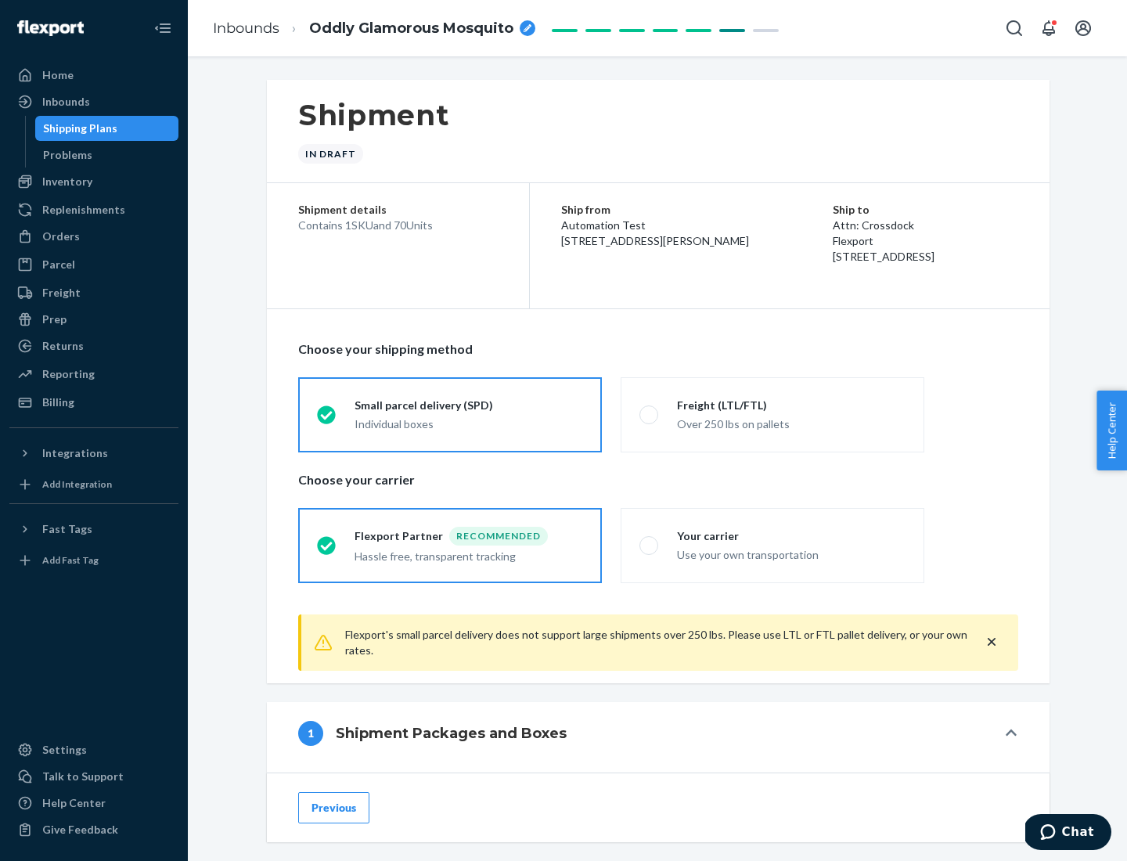
click at [772, 414] on div "Over 250 lbs on pallets" at bounding box center [791, 422] width 228 height 19
click at [649, 414] on input "Freight (LTL/FTL) Over 250 lbs on pallets" at bounding box center [644, 414] width 10 height 10
radio input "true"
radio input "false"
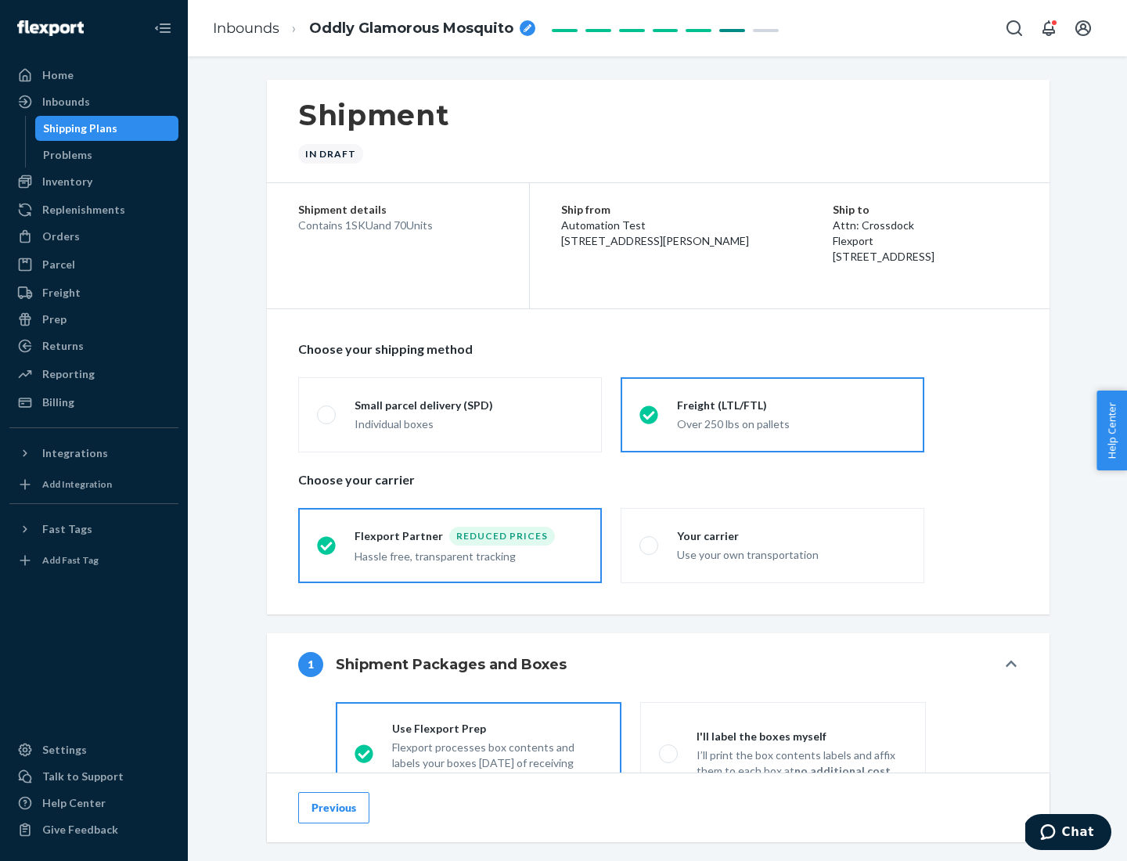
scroll to position [87, 0]
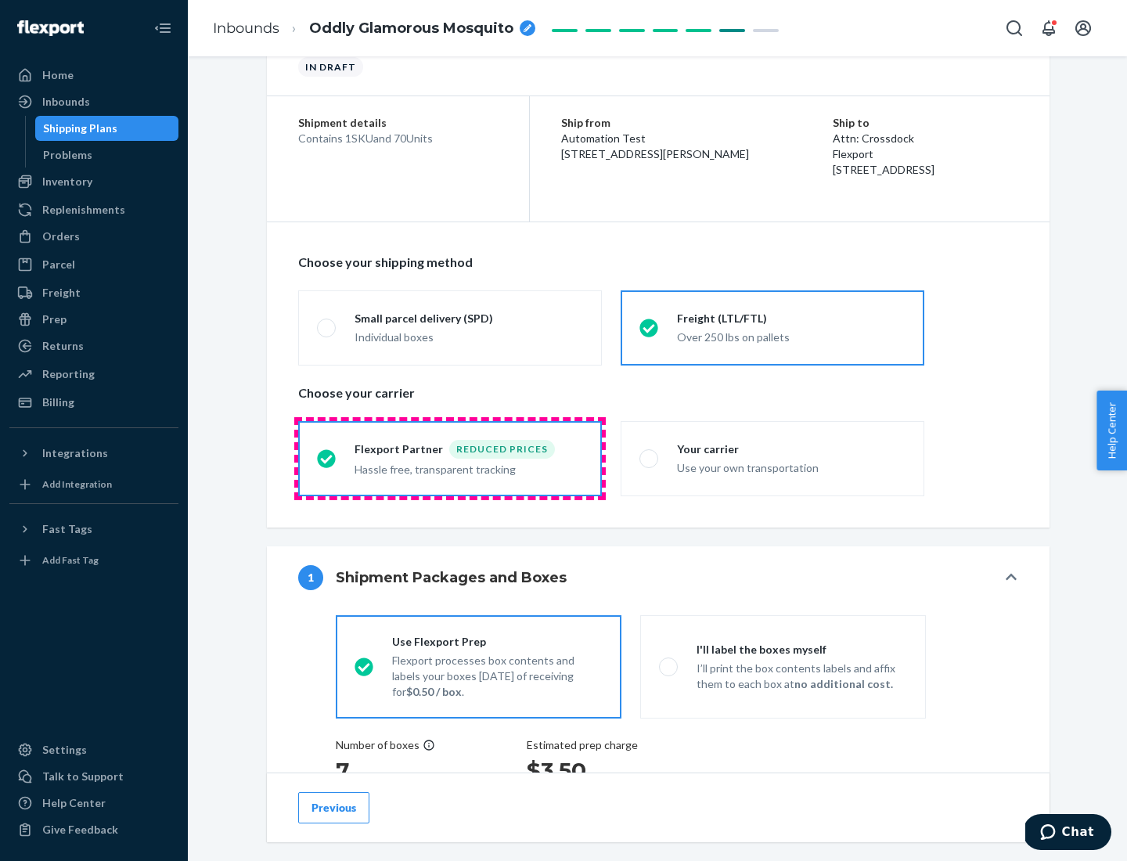
click at [450, 458] on div "Hassle free, transparent tracking" at bounding box center [468, 467] width 228 height 19
click at [327, 458] on input "Flexport Partner Reduced prices Hassle free, transparent tracking" at bounding box center [322, 458] width 10 height 10
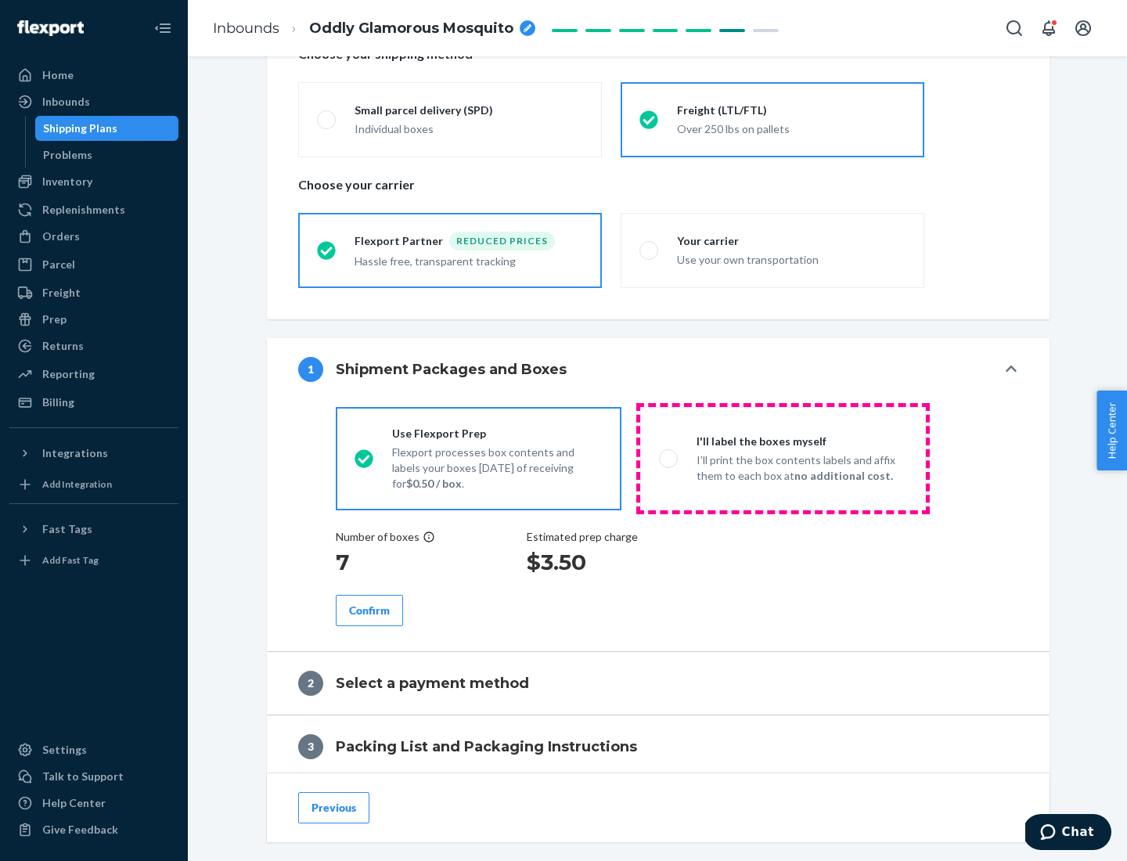
click at [782, 458] on p "I’ll print the box contents labels and affix them to each box at no additional …" at bounding box center [801, 467] width 210 height 31
click at [669, 458] on input "I'll label the boxes myself I’ll print the box contents labels and affix them t…" at bounding box center [664, 458] width 10 height 10
radio input "true"
radio input "false"
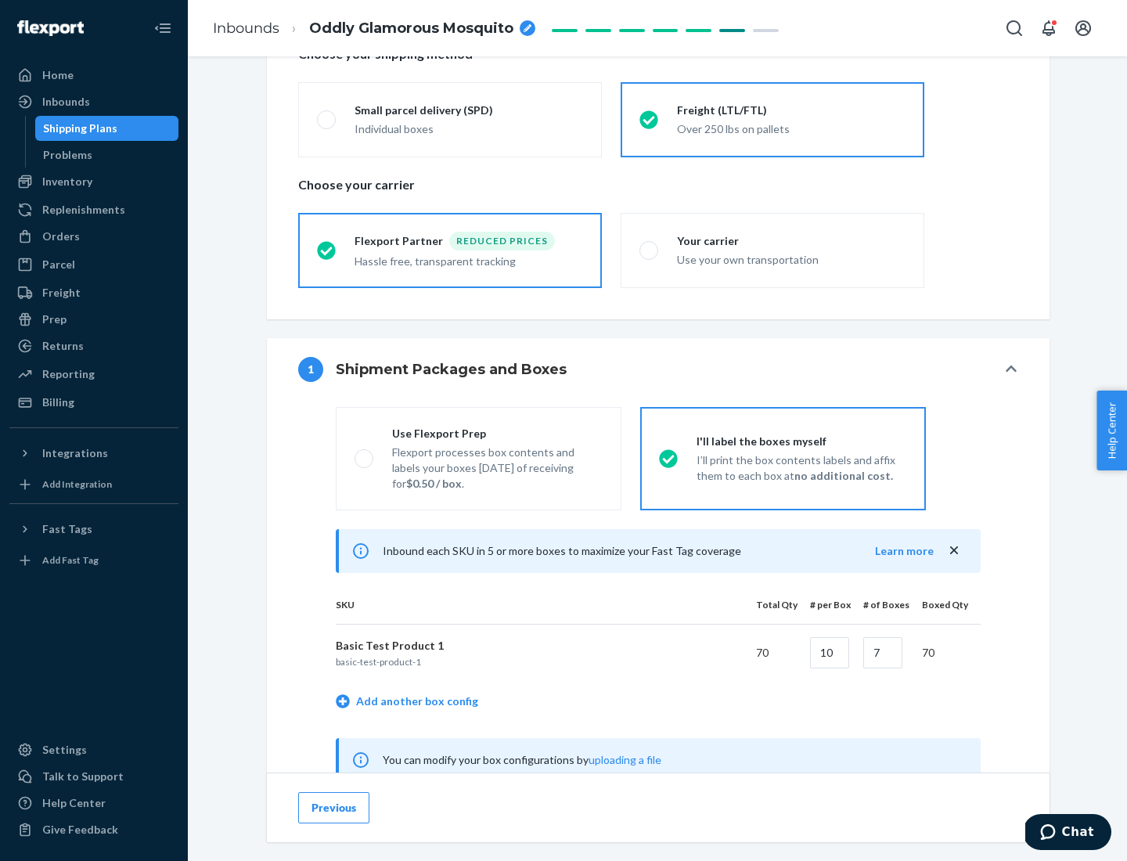
scroll to position [489, 0]
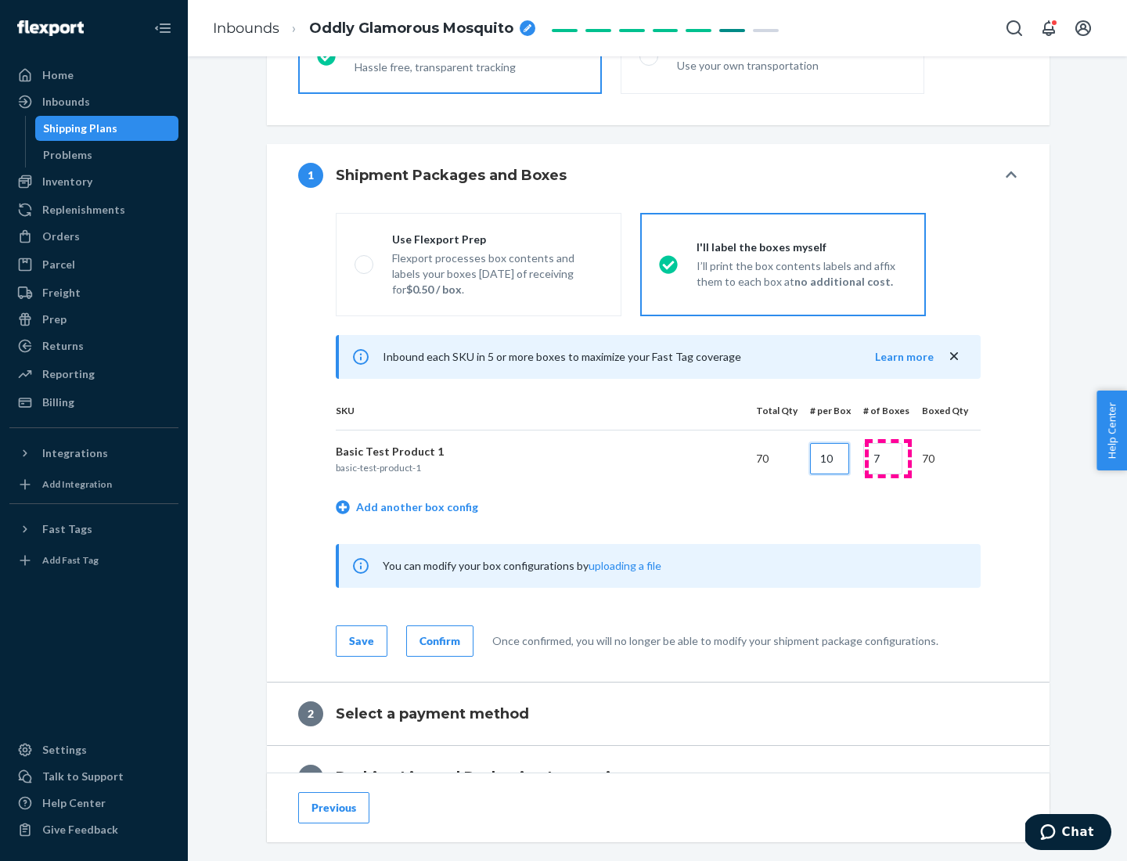
type input "10"
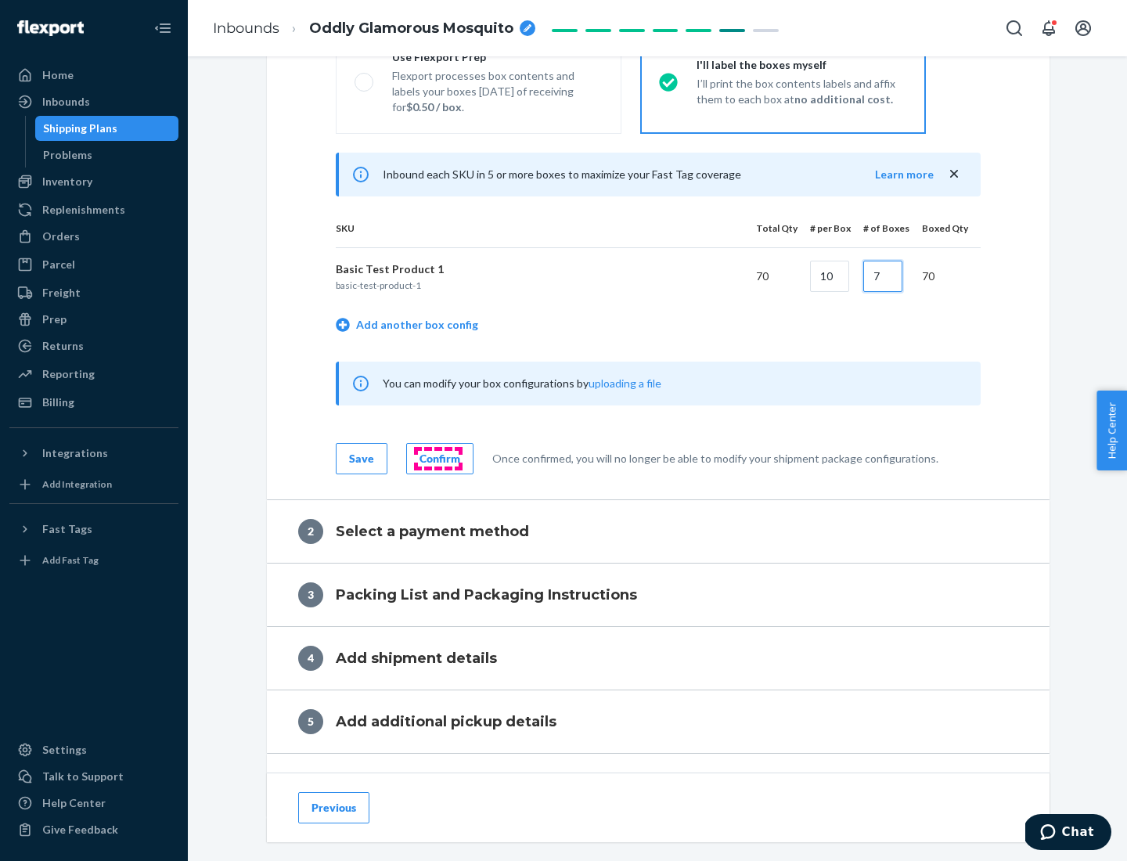
type input "7"
click at [437, 458] on div "Confirm" at bounding box center [439, 459] width 41 height 16
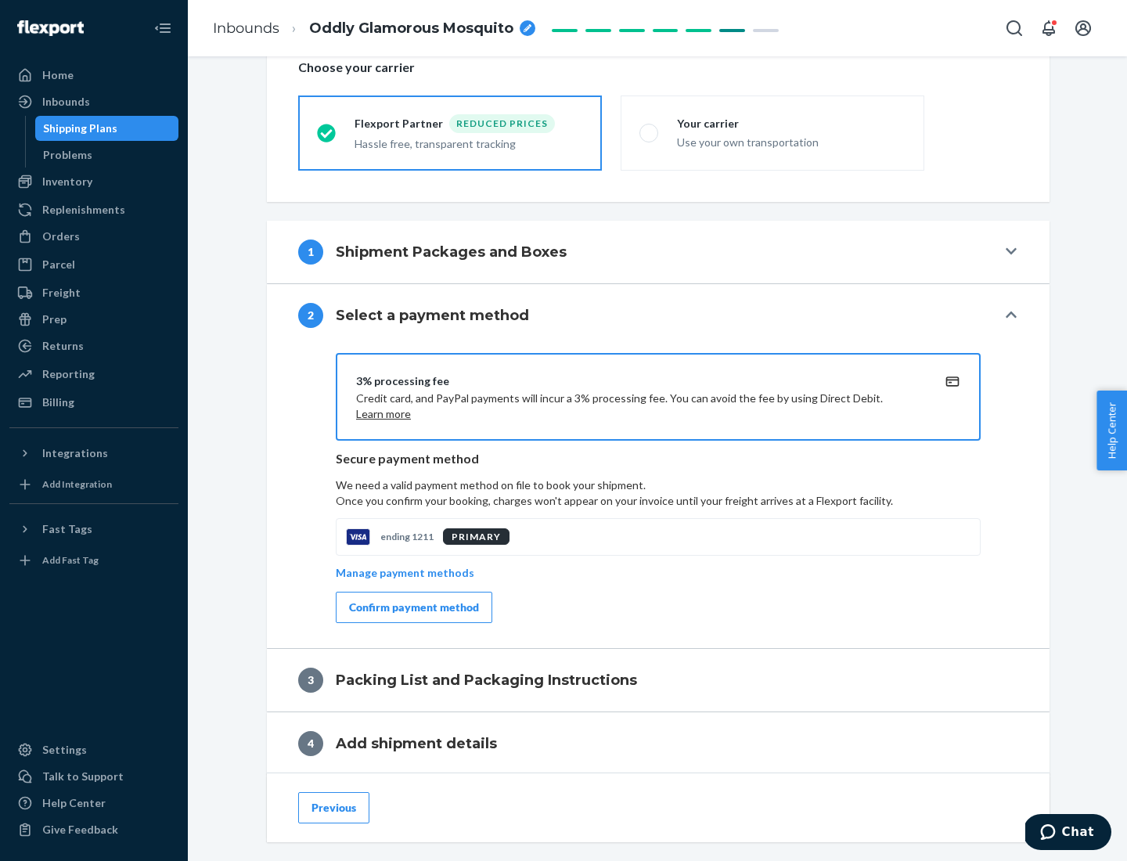
scroll to position [561, 0]
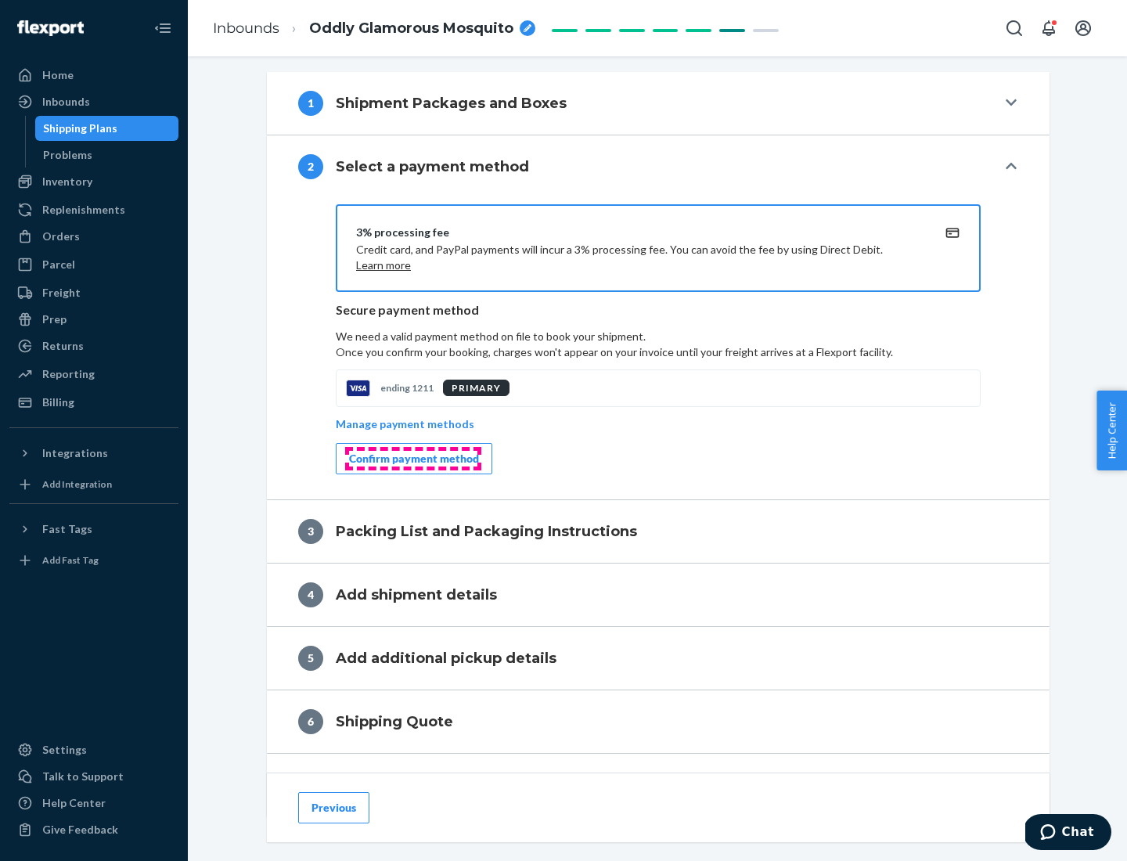
click at [412, 458] on div "Confirm payment method" at bounding box center [414, 459] width 130 height 16
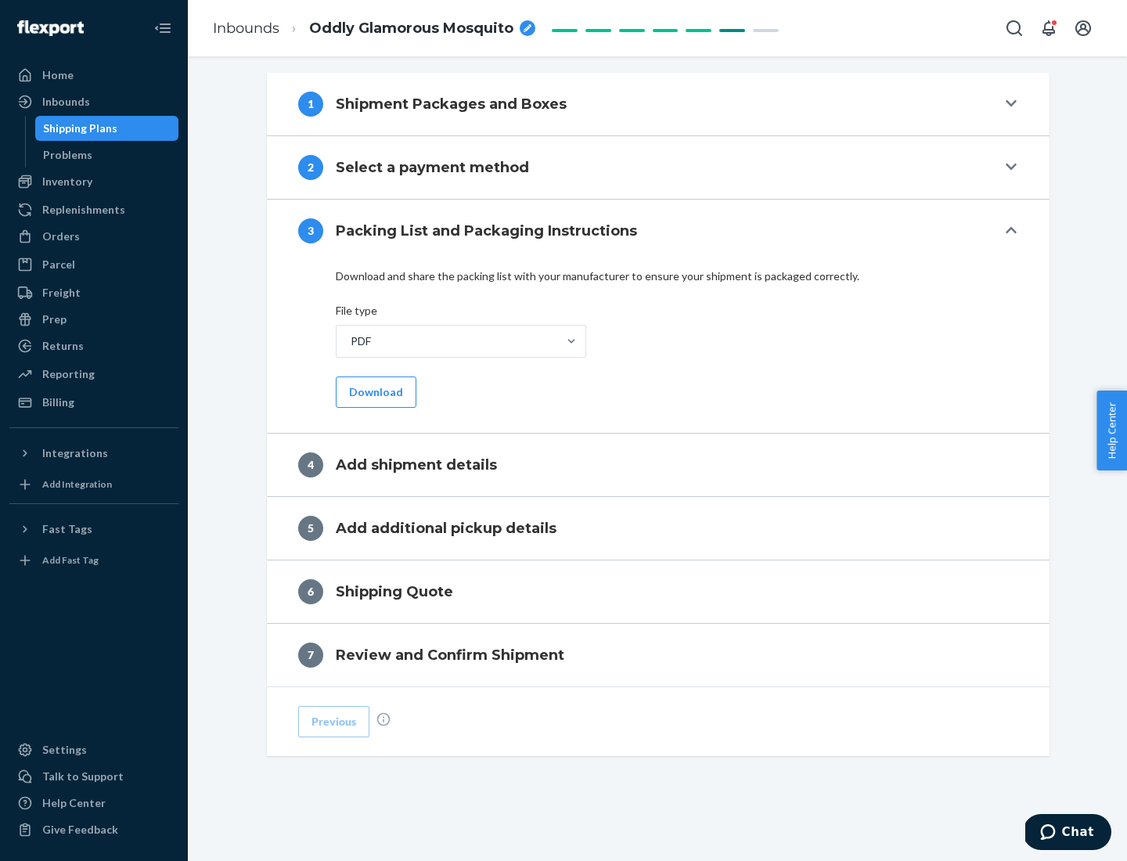
scroll to position [494, 0]
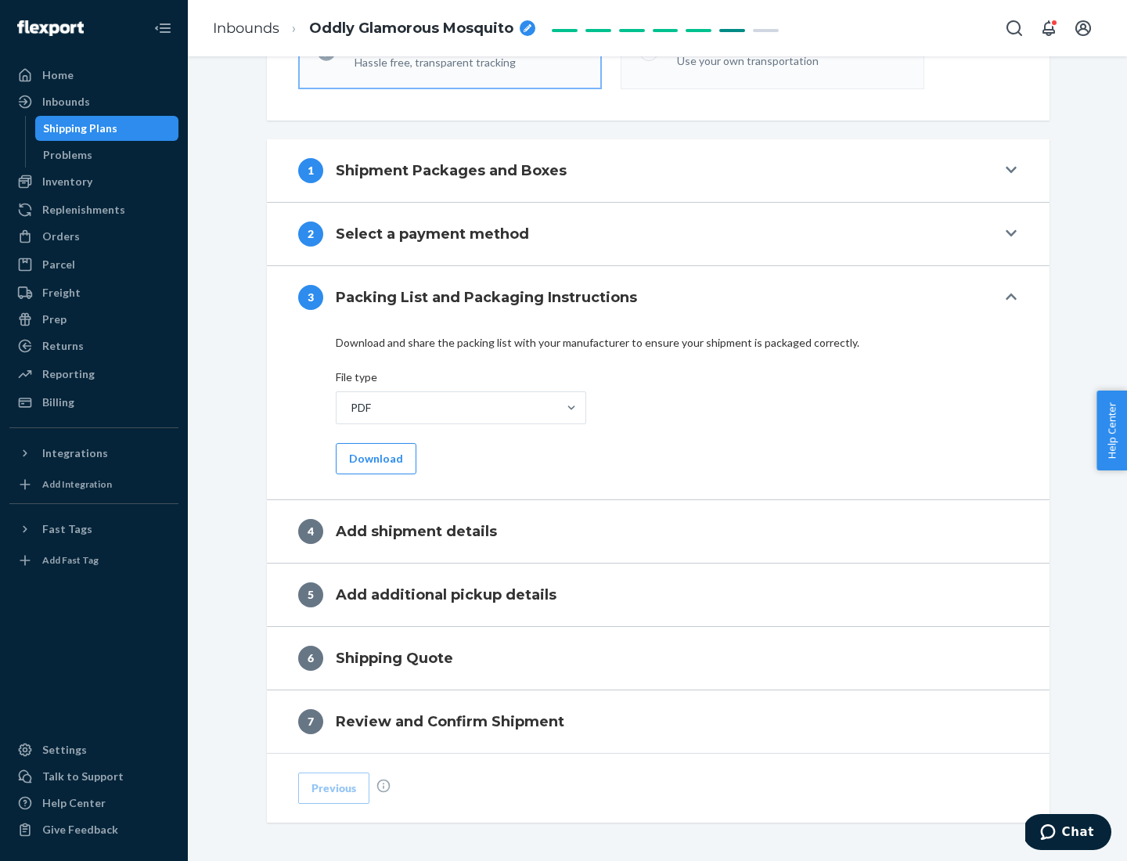
click at [374, 458] on button "Download" at bounding box center [376, 458] width 81 height 31
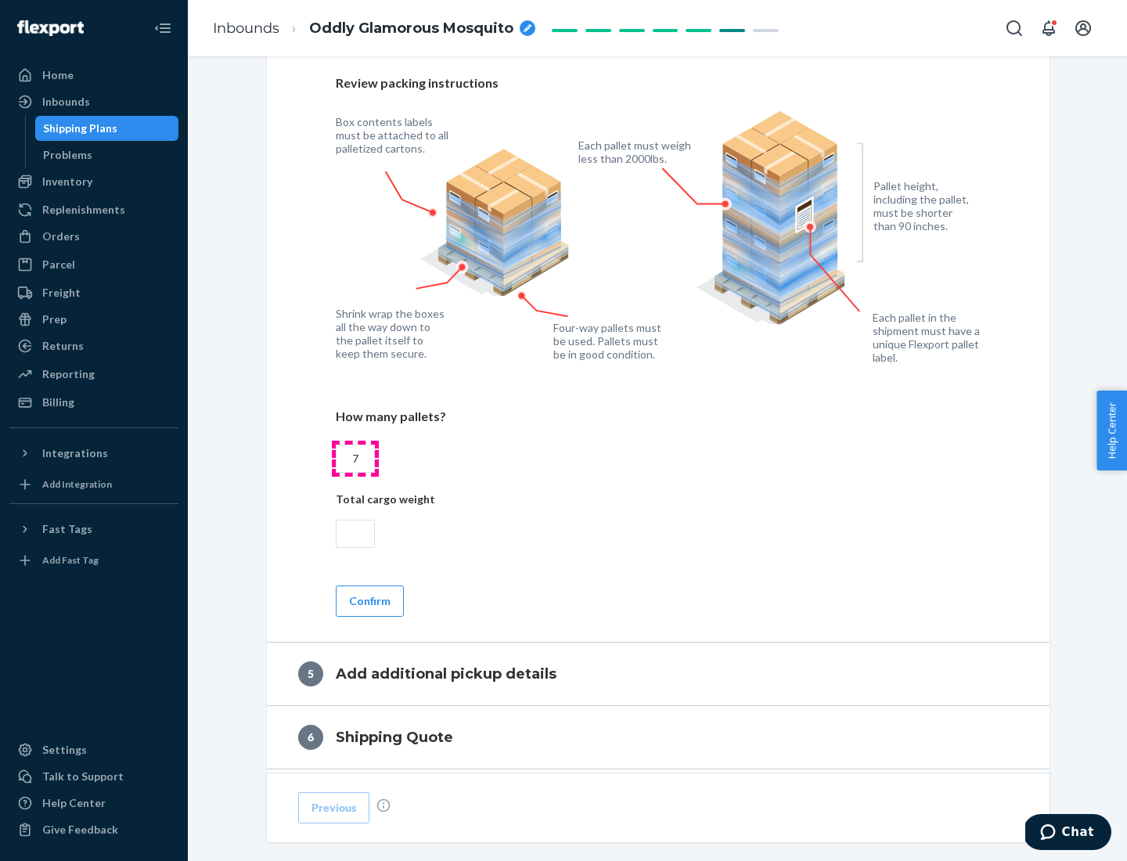
scroll to position [1015, 0]
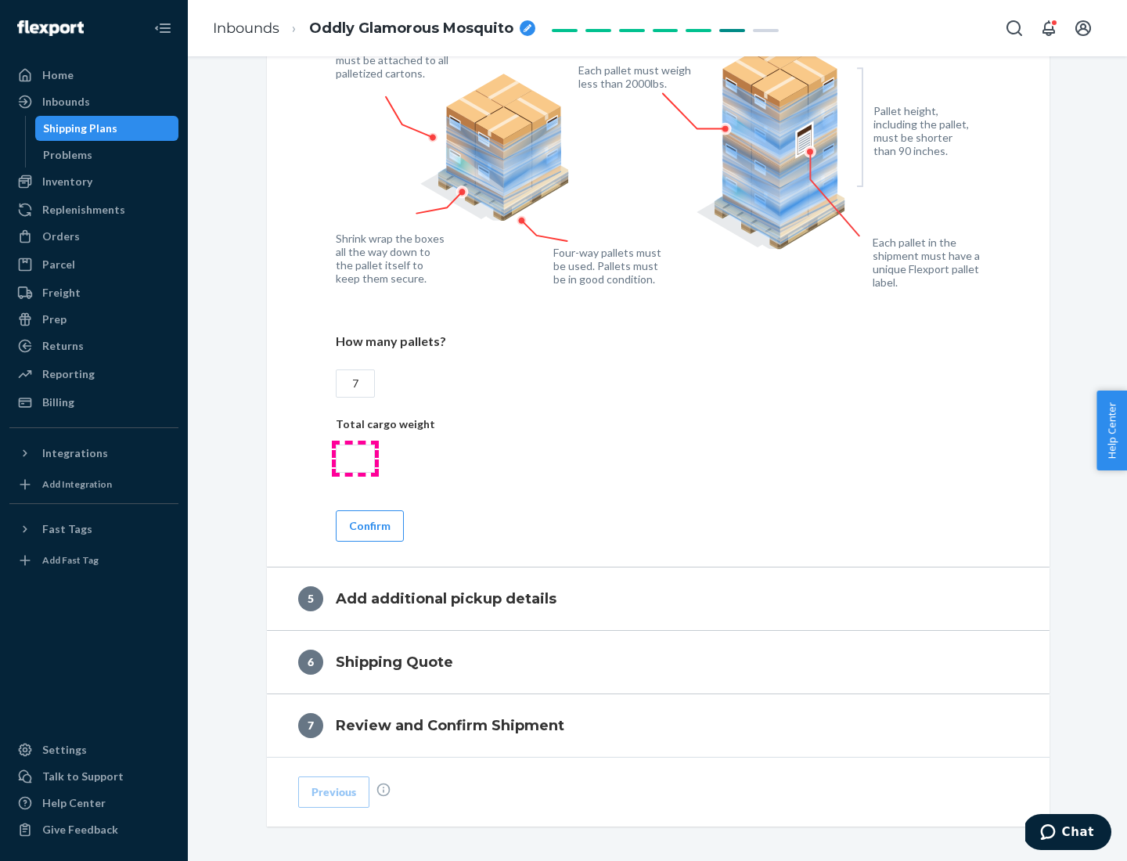
type input "7"
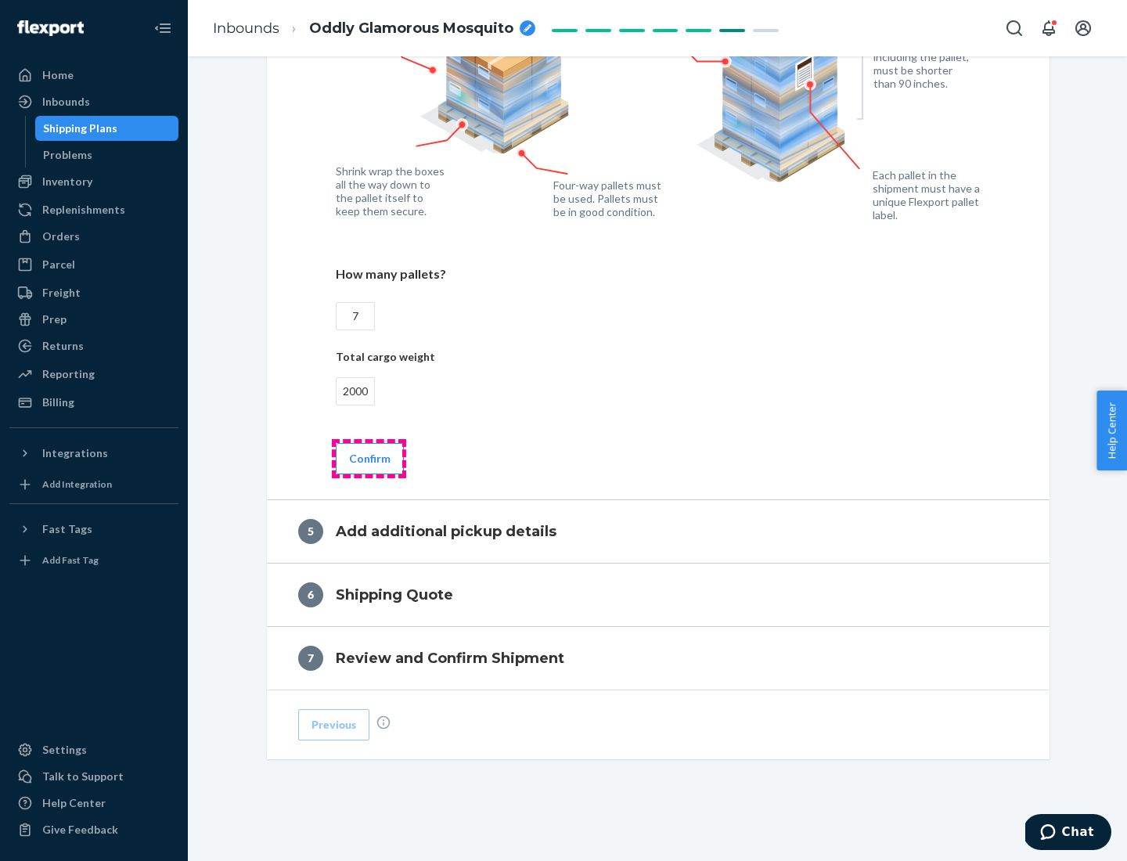
type input "2000"
click at [368, 458] on button "Confirm" at bounding box center [370, 458] width 68 height 31
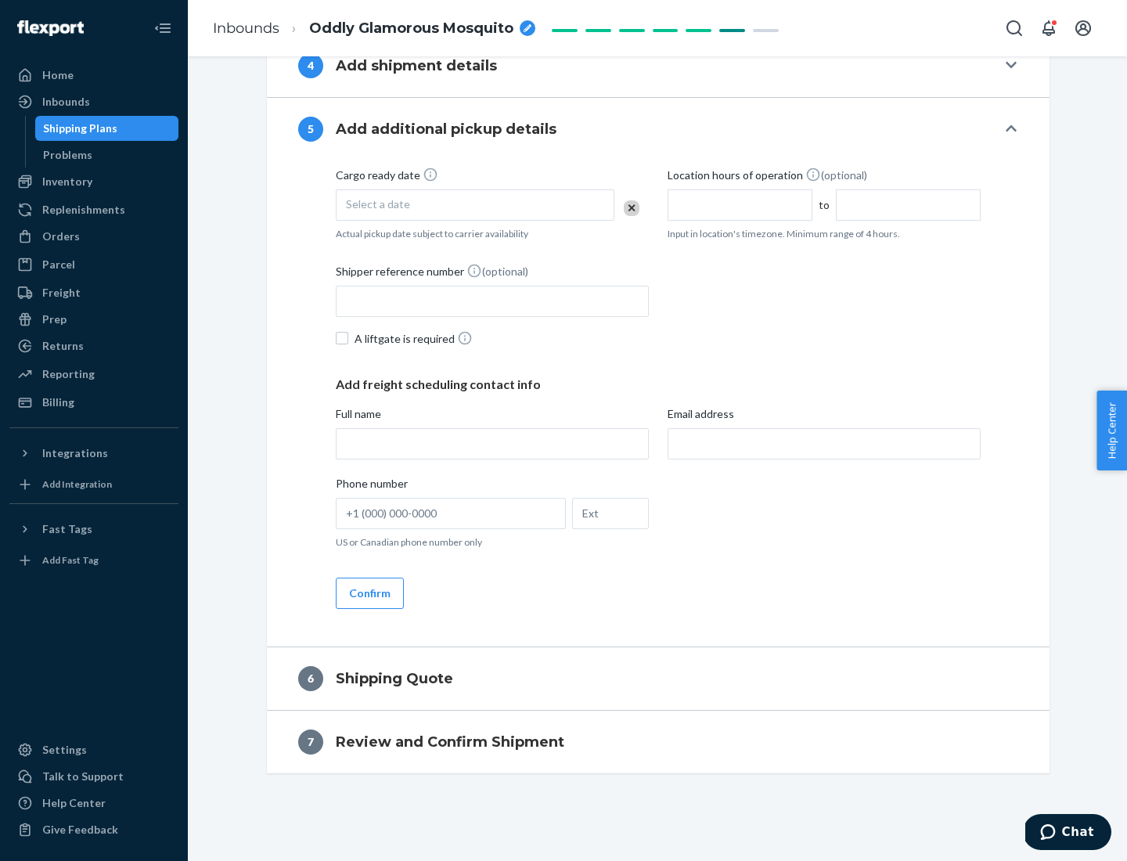
scroll to position [535, 0]
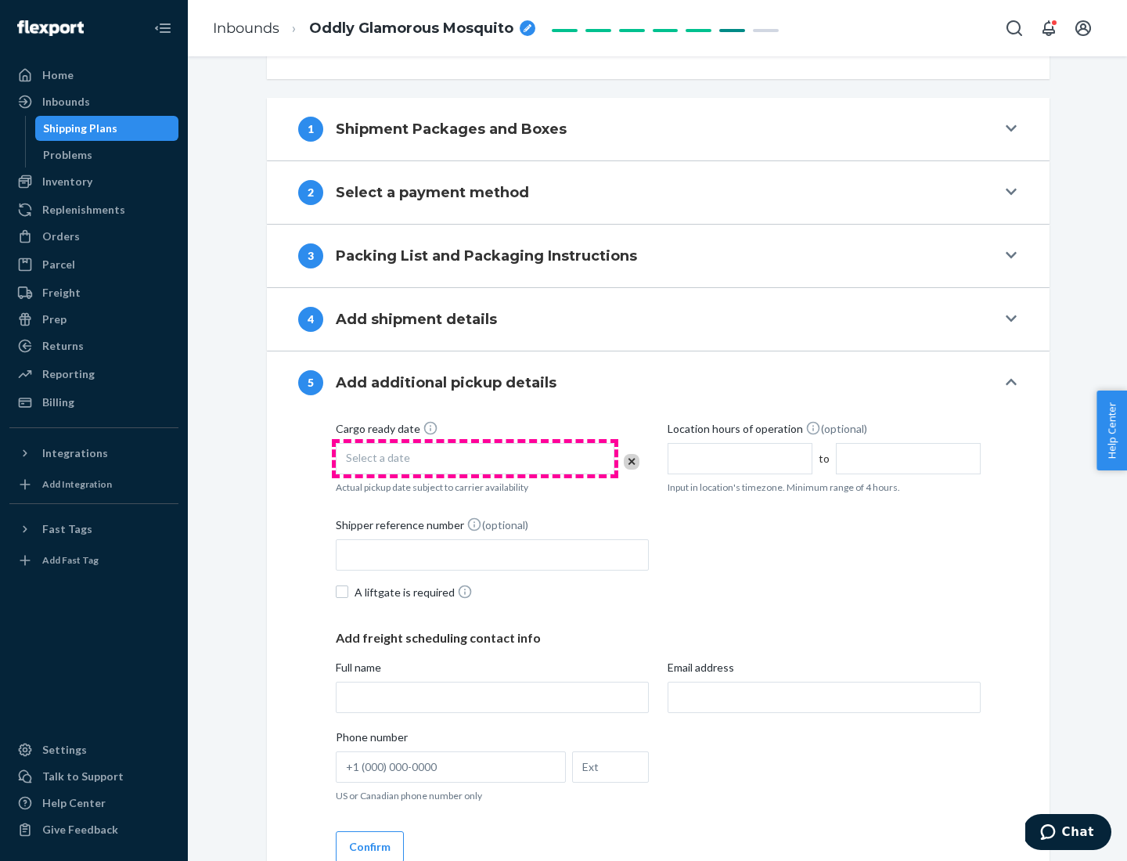
click at [475, 458] on div "Select a date" at bounding box center [475, 458] width 279 height 31
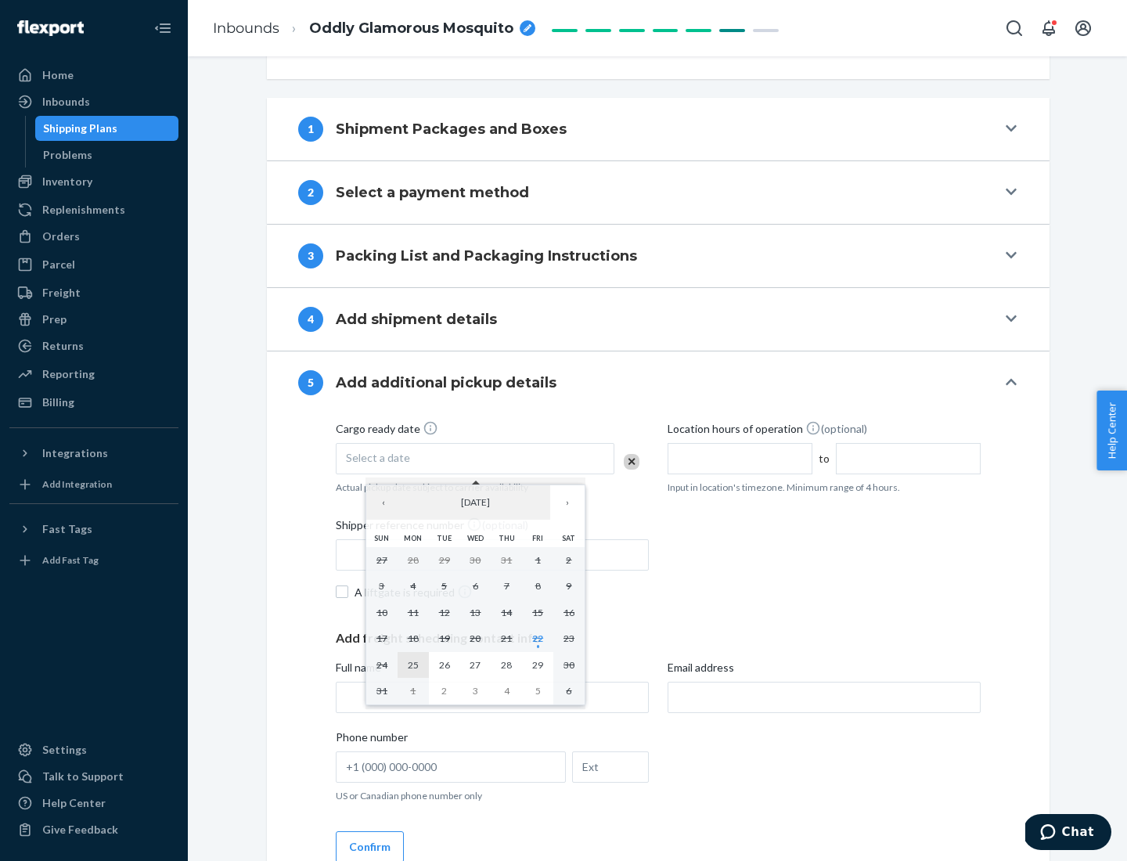
click at [412, 664] on abbr "25" at bounding box center [413, 665] width 11 height 12
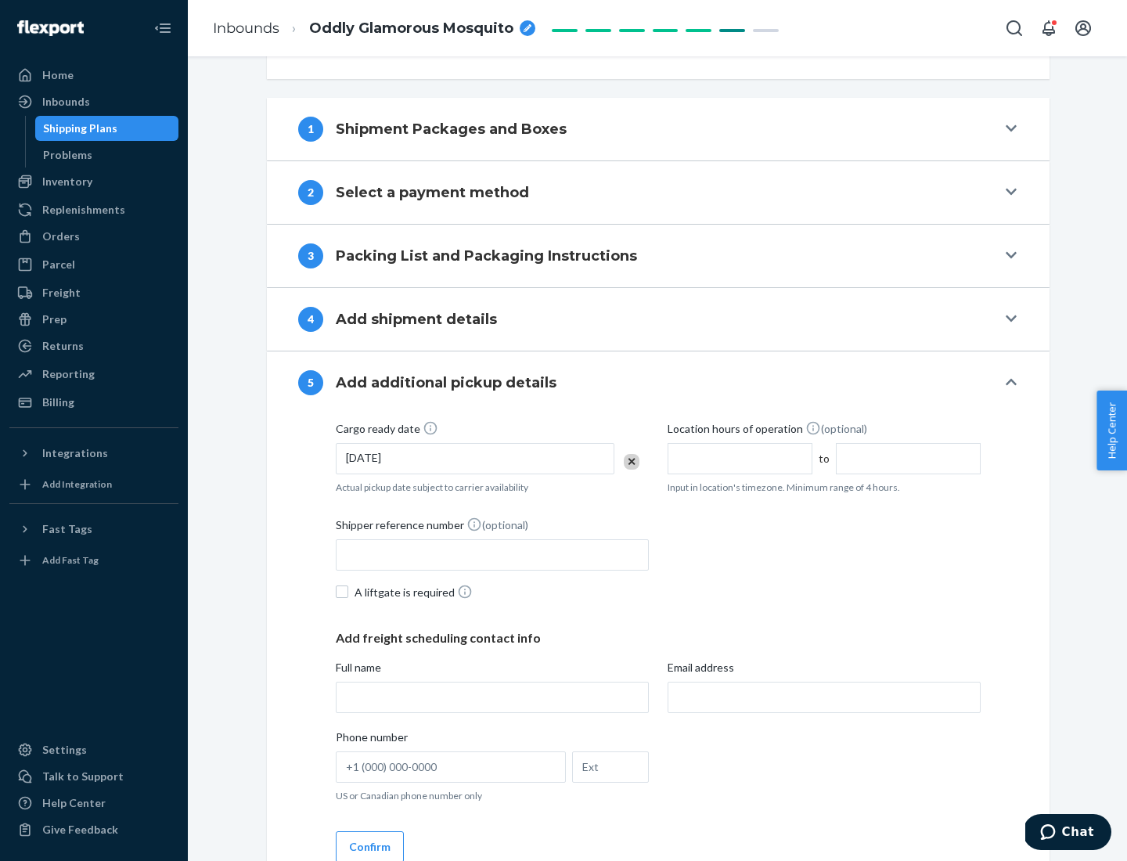
scroll to position [774, 0]
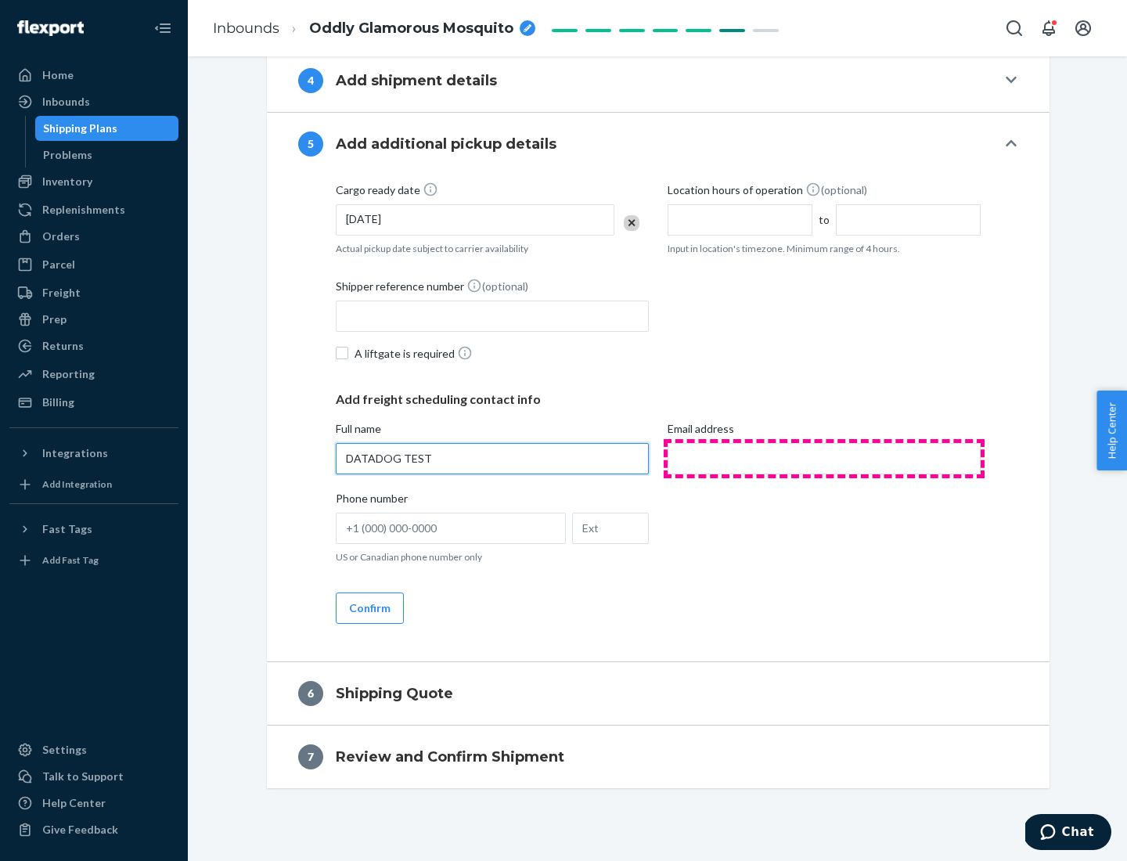
type input "DATADOG TEST"
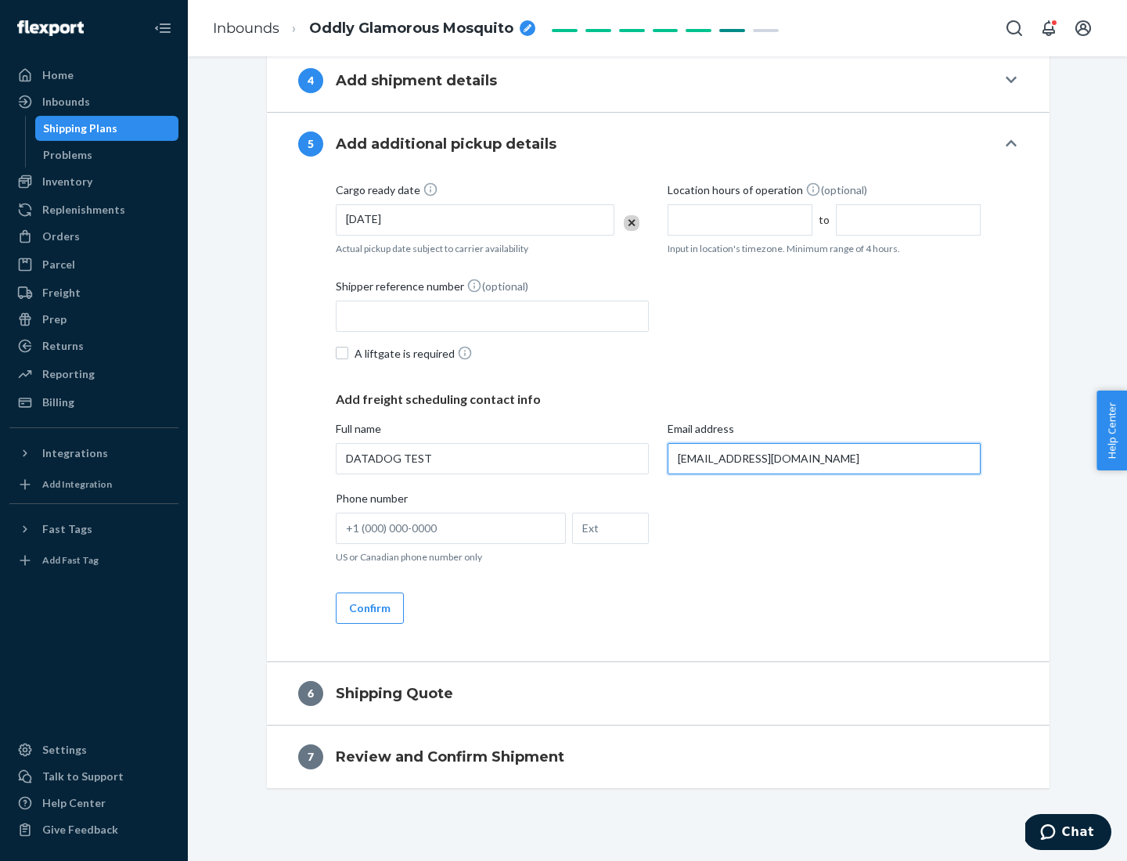
scroll to position [789, 0]
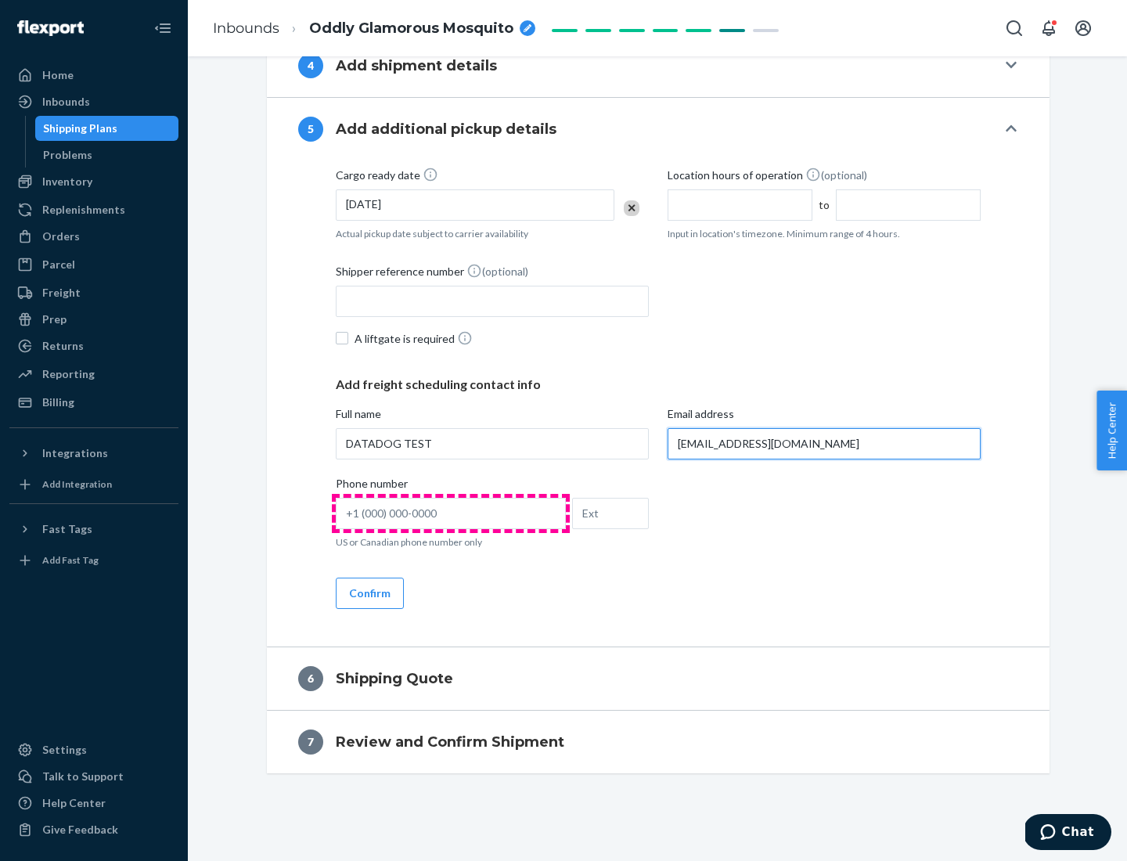
type input "[EMAIL_ADDRESS][DOMAIN_NAME]"
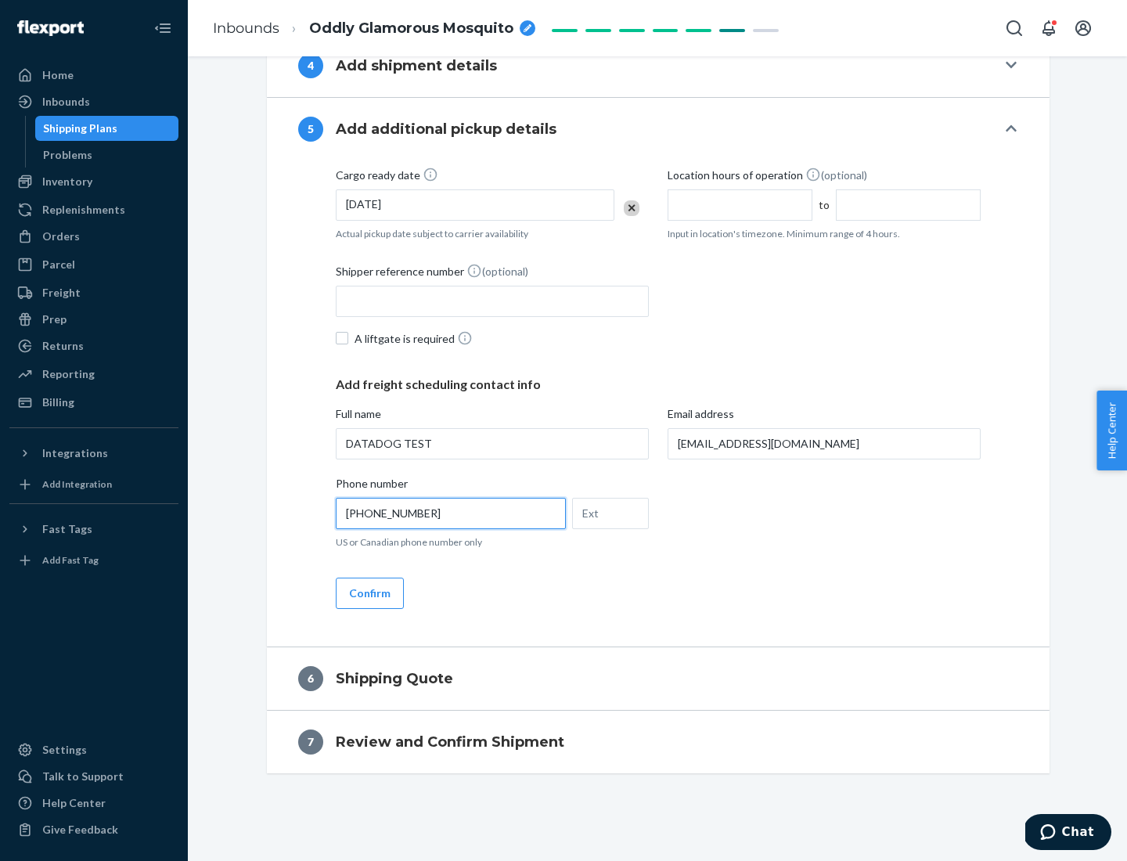
type input "[PHONE_NUMBER]"
click at [368, 592] on button "Confirm" at bounding box center [370, 592] width 68 height 31
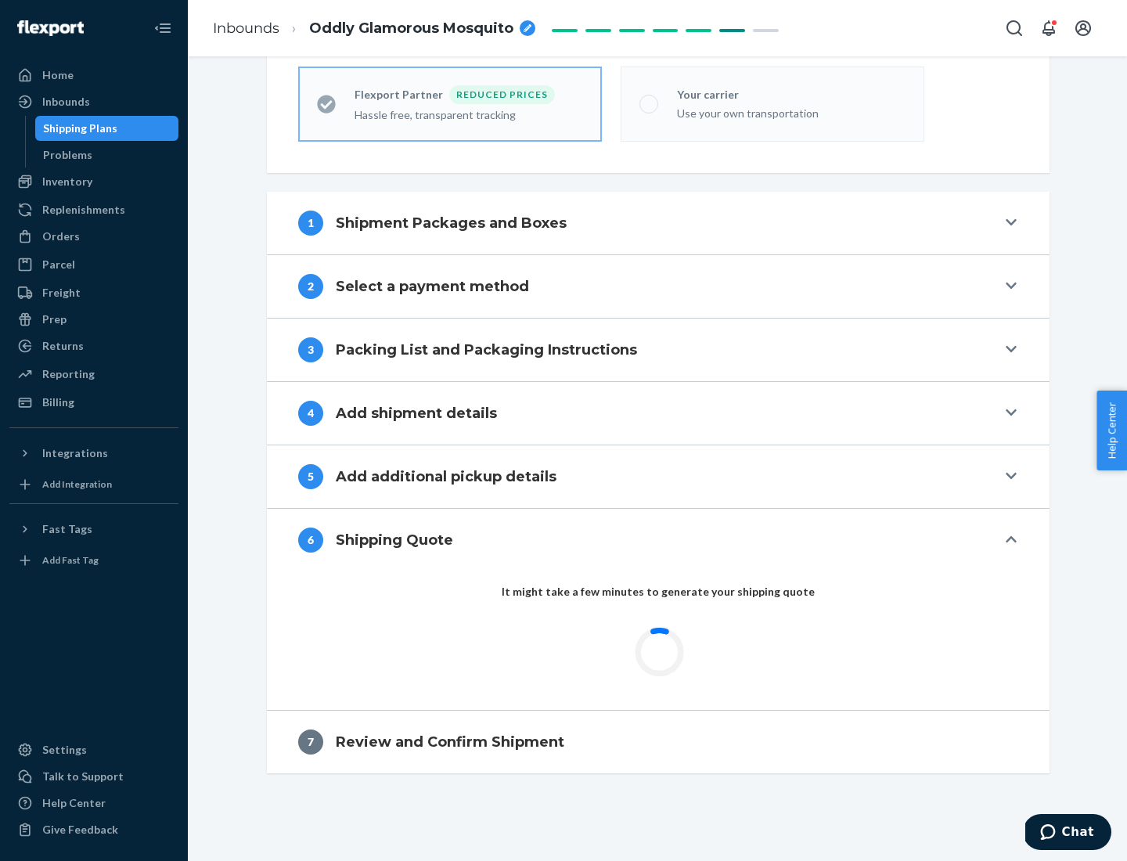
scroll to position [498, 0]
